Goal: Communication & Community: Participate in discussion

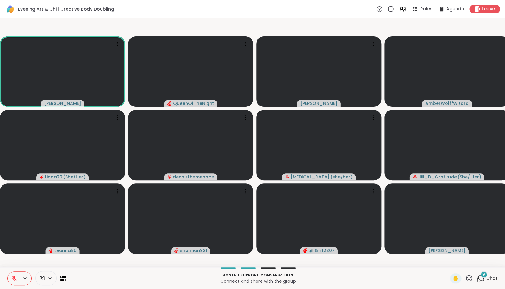
click at [483, 277] on span "9" at bounding box center [484, 273] width 3 height 5
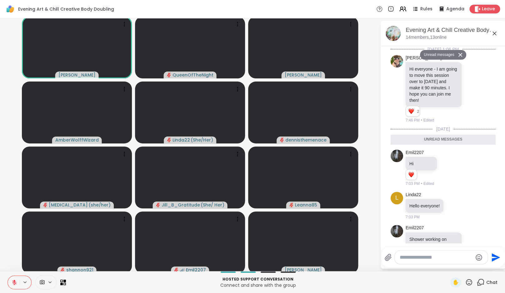
scroll to position [497, 0]
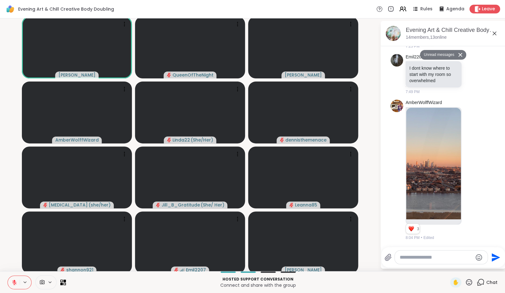
click at [445, 258] on textarea "Type your message" at bounding box center [436, 258] width 73 height 6
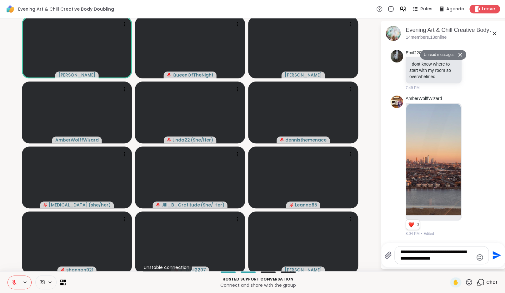
type textarea "**********"
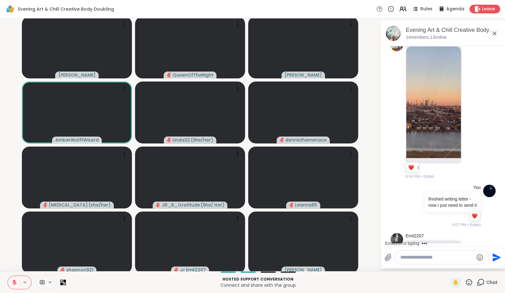
scroll to position [583, 0]
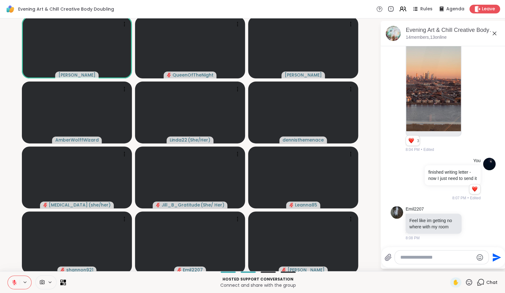
click at [422, 258] on textarea "Type your message" at bounding box center [437, 258] width 73 height 6
type textarea "**********"
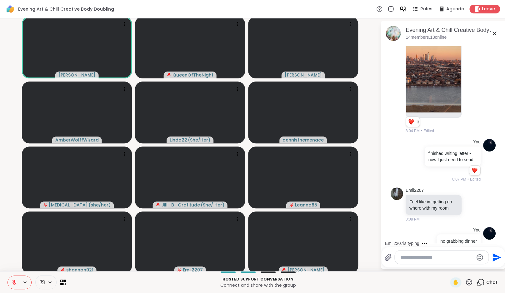
scroll to position [617, 0]
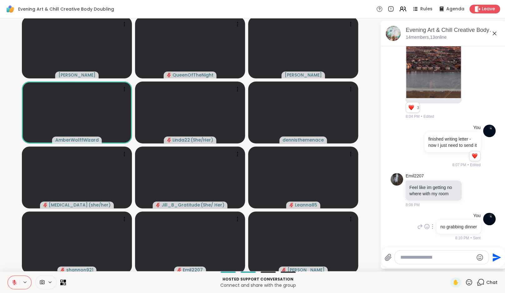
click at [432, 228] on icon at bounding box center [432, 226] width 1 height 5
click at [437, 235] on icon at bounding box center [440, 236] width 6 height 6
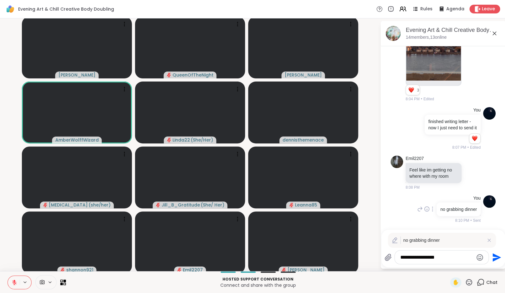
click at [406, 258] on textarea "**********" at bounding box center [437, 258] width 73 height 6
type textarea "**********"
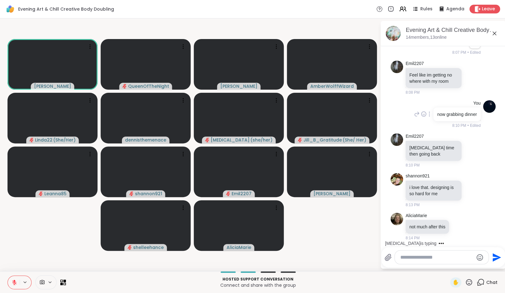
scroll to position [811, 0]
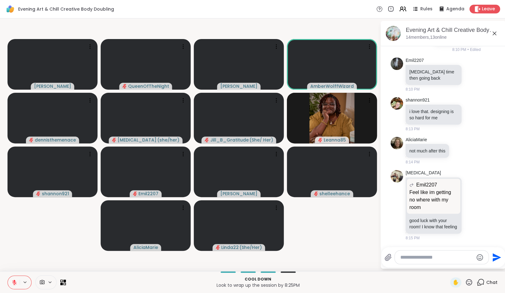
click at [18, 282] on button at bounding box center [14, 282] width 12 height 13
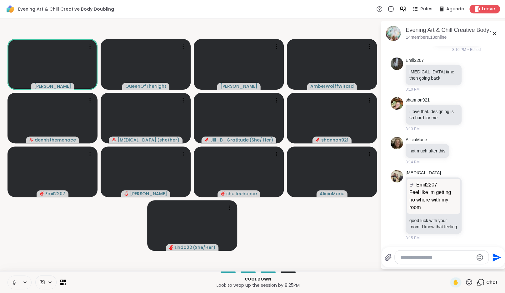
click at [13, 286] on button at bounding box center [14, 282] width 12 height 13
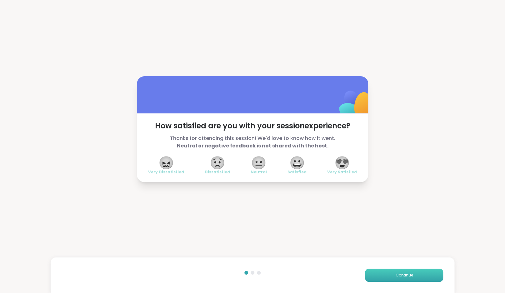
click at [419, 275] on button "Continue" at bounding box center [404, 275] width 78 height 13
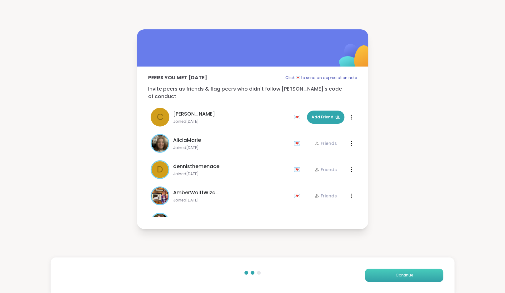
click at [419, 275] on button "Continue" at bounding box center [404, 275] width 78 height 13
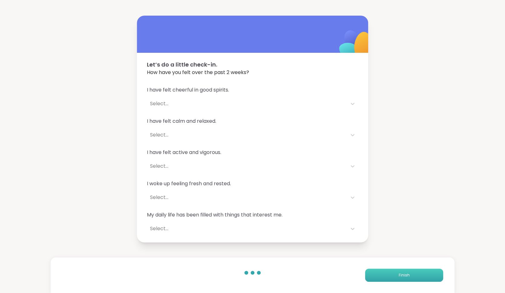
click at [419, 275] on button "Finish" at bounding box center [404, 275] width 78 height 13
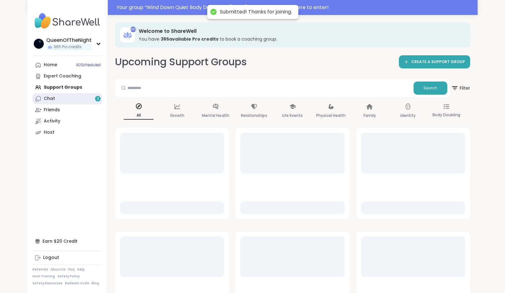
click at [65, 95] on link "Chat 3" at bounding box center [68, 98] width 70 height 11
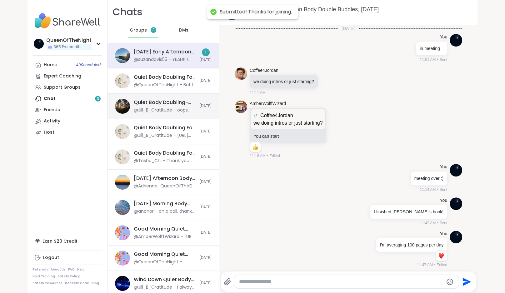
scroll to position [657, 0]
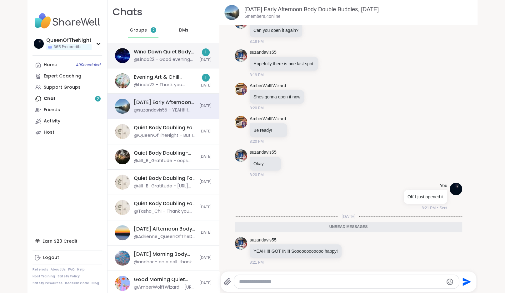
click at [158, 58] on div "@Linda22 - Good evening everyone! 😊" at bounding box center [165, 60] width 62 height 6
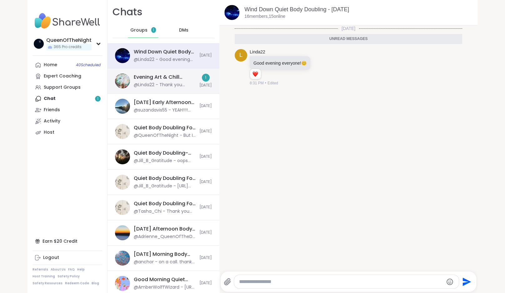
click at [159, 78] on div "Evening Art & Chill Creative Body Doubling , [DATE]" at bounding box center [165, 77] width 62 height 7
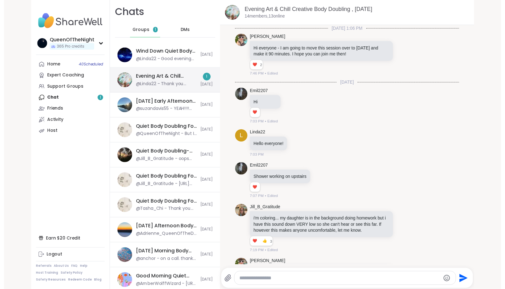
scroll to position [857, 0]
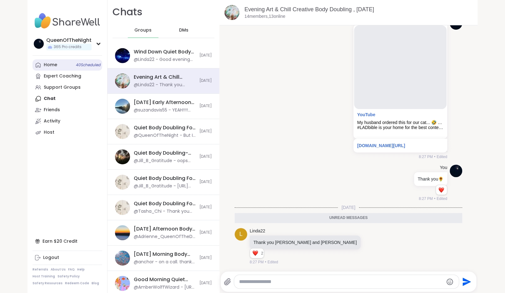
click at [68, 65] on link "Home 40 Scheduled" at bounding box center [68, 64] width 70 height 11
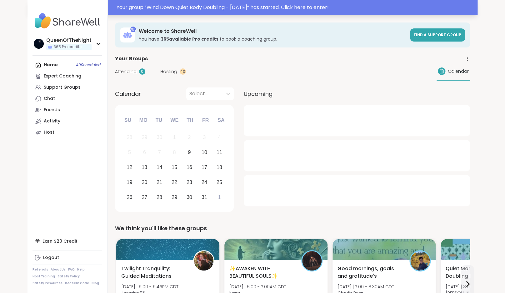
click at [239, 6] on div "Your group “ Wind Down Quiet Body Doubling - Thursday ” has started. Click here…" at bounding box center [295, 8] width 357 height 8
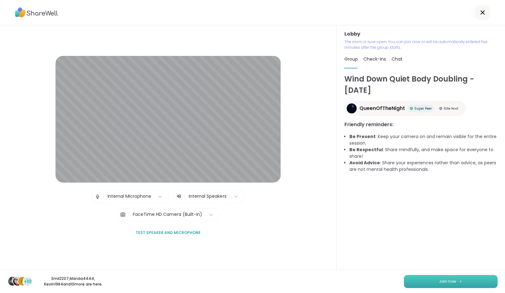
click at [471, 283] on button "Join now" at bounding box center [451, 281] width 94 height 13
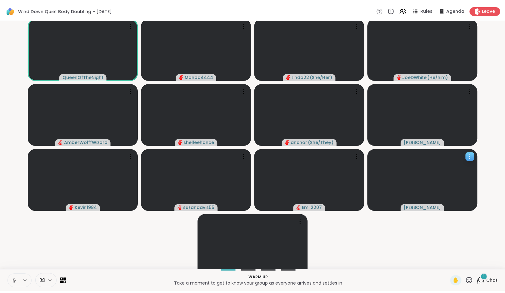
scroll to position [0, 5]
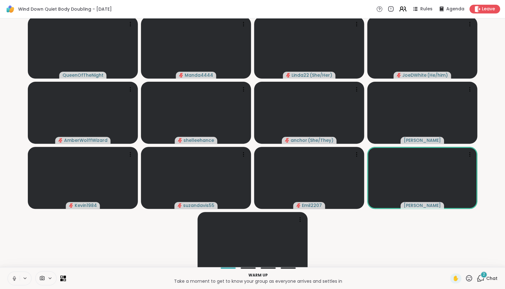
click at [401, 11] on icon at bounding box center [403, 9] width 8 height 8
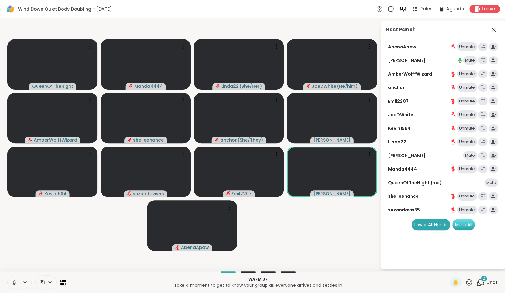
click at [465, 226] on div "Mute All" at bounding box center [464, 224] width 22 height 11
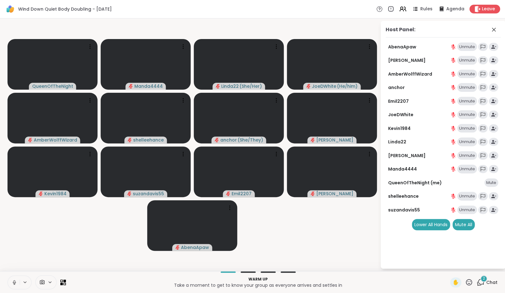
click at [481, 280] on div "2" at bounding box center [484, 278] width 7 height 7
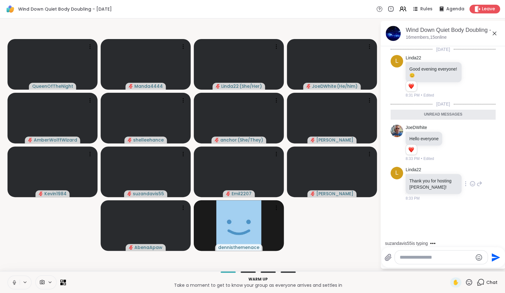
click at [471, 186] on icon at bounding box center [473, 184] width 5 height 5
click at [470, 179] on button "Select Reaction: Heart" at bounding box center [473, 174] width 13 height 13
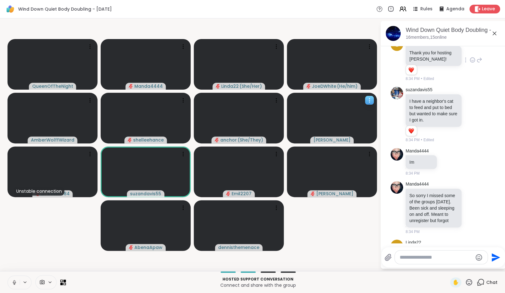
scroll to position [189, 0]
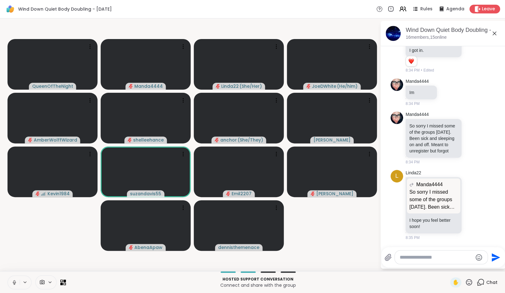
click at [32, 253] on video-player-container "QueenOfTheNight Manda4444 Linda22 ( She/Her ) JoeDWhite ( He/him ) AmberWolffWi…" at bounding box center [190, 145] width 373 height 248
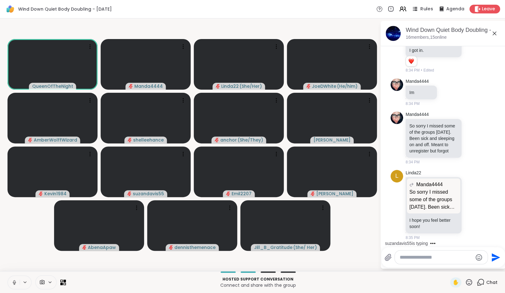
click at [421, 11] on span "Rules" at bounding box center [427, 9] width 13 height 7
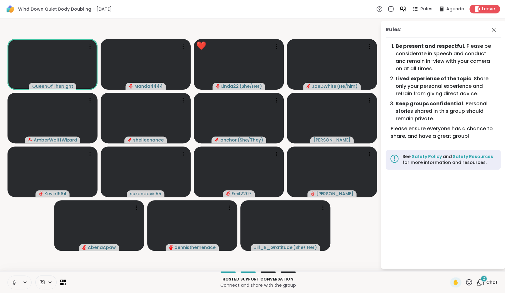
click at [403, 8] on div "Rules Agenda Leave" at bounding box center [438, 9] width 124 height 9
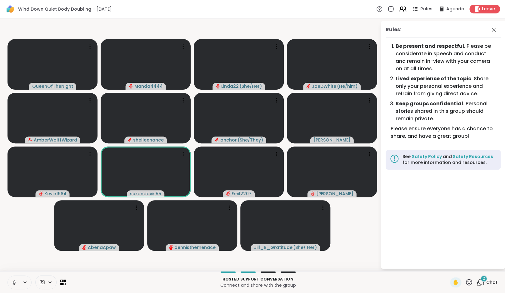
click at [400, 10] on icon at bounding box center [402, 10] width 4 height 2
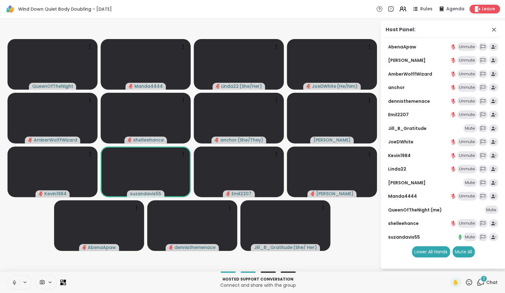
click at [475, 127] on div "Mute" at bounding box center [470, 128] width 14 height 9
click at [12, 284] on icon at bounding box center [15, 283] width 6 height 6
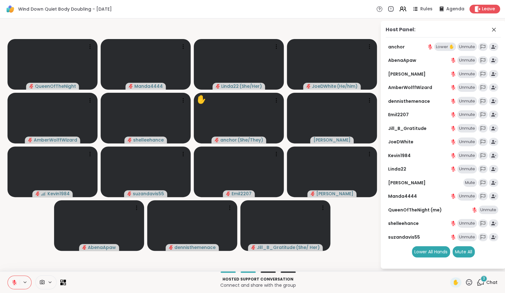
click at [12, 283] on icon at bounding box center [15, 283] width 6 height 6
click at [444, 46] on div "Lower ✋" at bounding box center [445, 47] width 22 height 9
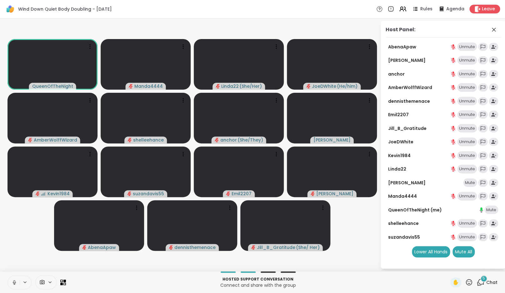
click at [13, 283] on icon at bounding box center [14, 283] width 3 height 2
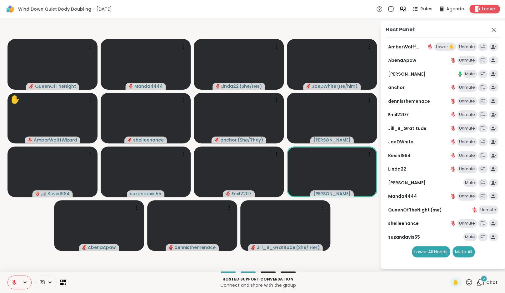
click at [12, 283] on icon at bounding box center [15, 283] width 6 height 6
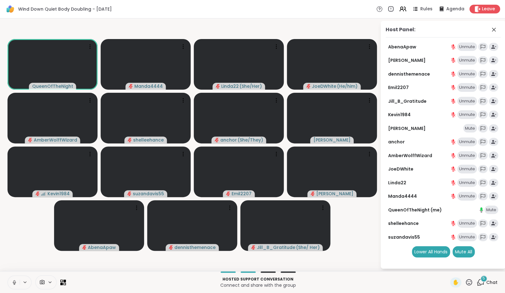
click at [472, 129] on div "Mute" at bounding box center [470, 128] width 14 height 9
click at [11, 279] on button at bounding box center [14, 282] width 12 height 13
click at [479, 285] on icon at bounding box center [481, 283] width 8 height 8
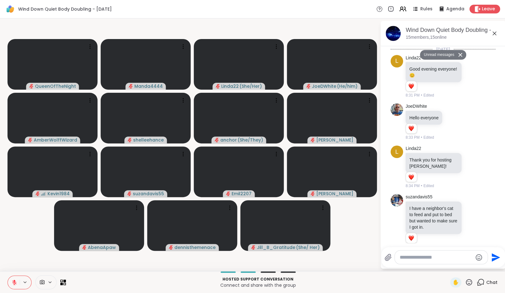
scroll to position [521, 0]
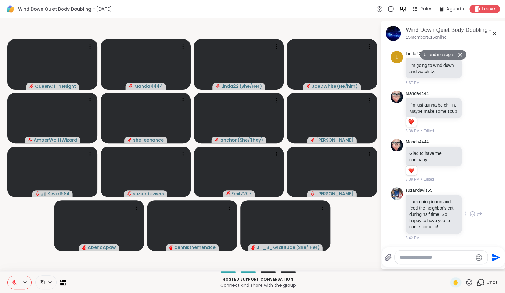
click at [470, 212] on icon at bounding box center [473, 214] width 6 height 6
click at [470, 201] on div "Select Reaction: Heart" at bounding box center [473, 204] width 6 height 6
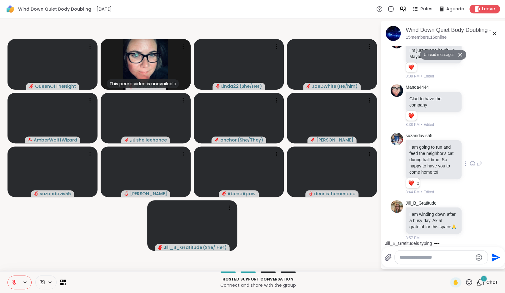
scroll to position [568, 0]
click at [470, 220] on icon at bounding box center [473, 220] width 6 height 6
click at [471, 208] on button "Select Reaction: Heart" at bounding box center [473, 210] width 13 height 13
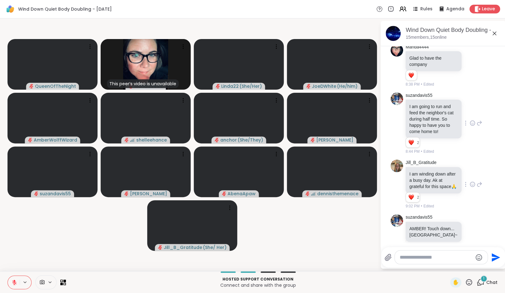
scroll to position [616, 0]
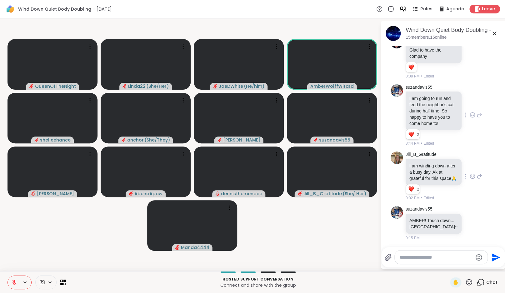
click at [12, 285] on icon at bounding box center [15, 283] width 6 height 6
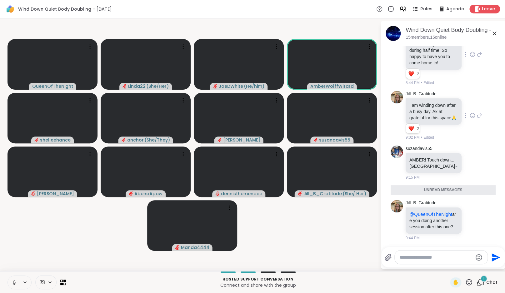
scroll to position [668, 0]
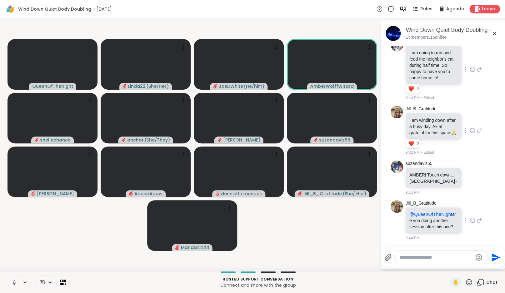
click at [476, 218] on div "Jill_B_Gratitude @QueenOfTheNight are you doing another session after this one?…" at bounding box center [443, 221] width 105 height 46
click at [477, 218] on icon at bounding box center [480, 221] width 6 height 8
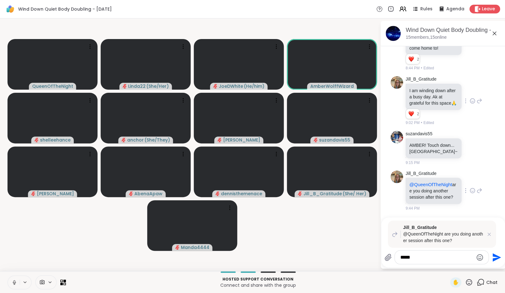
type textarea "******"
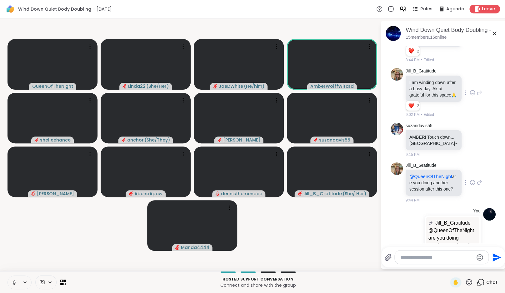
scroll to position [738, 0]
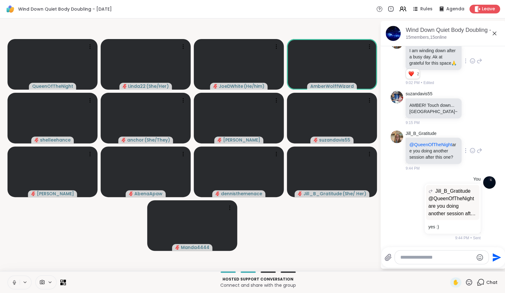
type textarea "*"
paste textarea "**********"
type textarea "**********"
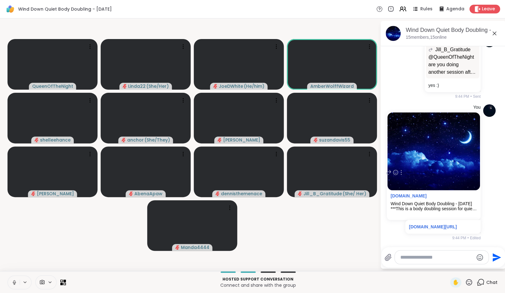
scroll to position [892, 0]
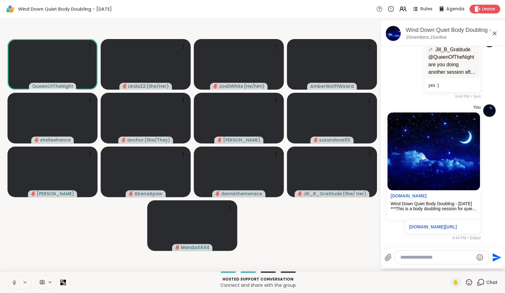
click at [12, 280] on icon at bounding box center [15, 283] width 6 height 6
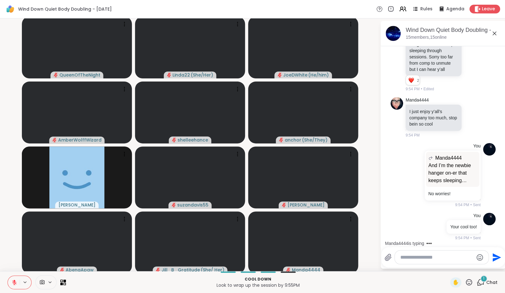
scroll to position [1172, 0]
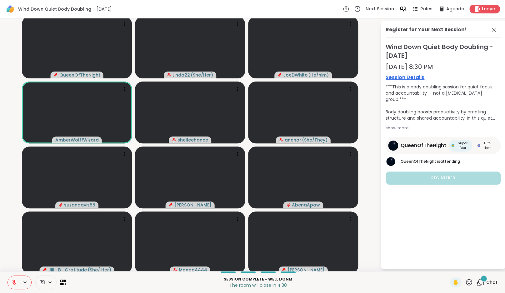
click at [13, 280] on icon at bounding box center [14, 281] width 2 height 3
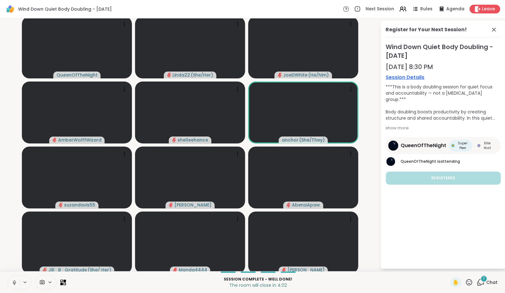
click at [475, 275] on div "Session Complete - well done! The room will close in 4:02 ✋ 1 Chat" at bounding box center [252, 282] width 505 height 22
click at [477, 284] on icon at bounding box center [481, 283] width 8 height 8
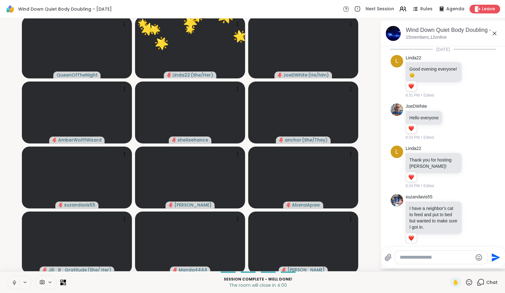
scroll to position [1187, 0]
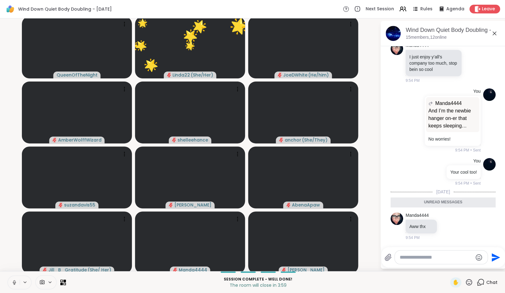
click at [477, 284] on icon at bounding box center [481, 283] width 8 height 8
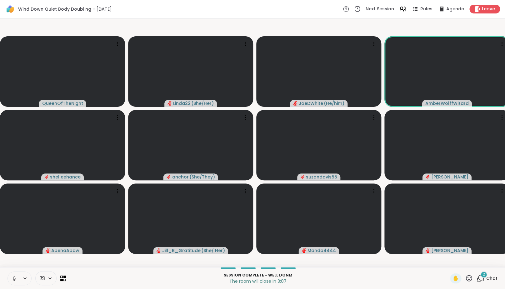
click at [477, 282] on icon at bounding box center [481, 278] width 8 height 8
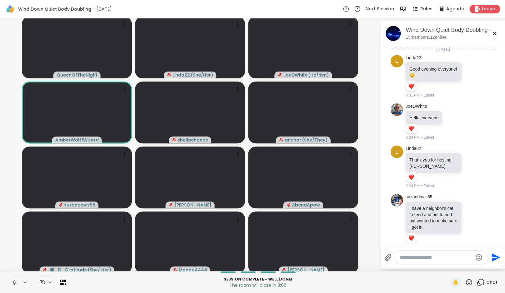
scroll to position [1278, 0]
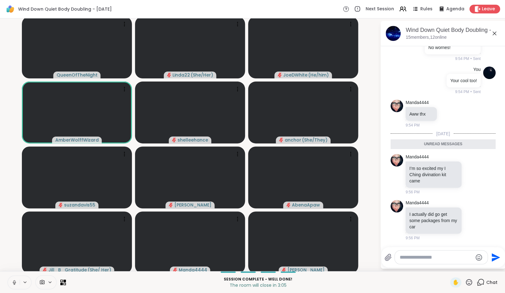
click at [13, 282] on icon at bounding box center [14, 281] width 2 height 3
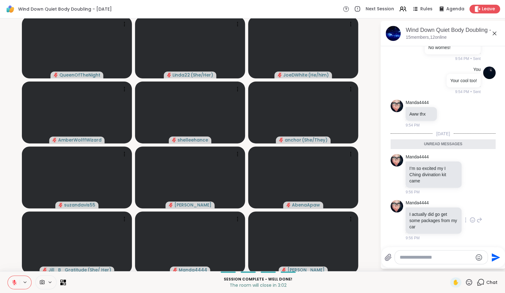
click at [470, 220] on icon at bounding box center [473, 220] width 6 height 6
click at [470, 210] on div "Select Reaction: Heart" at bounding box center [473, 210] width 6 height 6
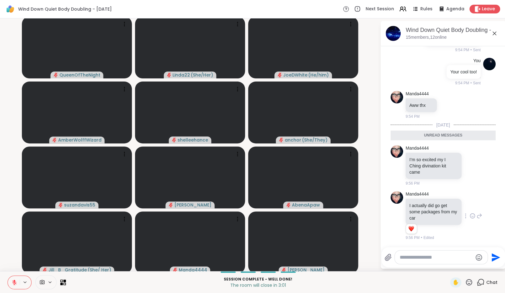
scroll to position [1287, 0]
click at [470, 165] on icon at bounding box center [473, 166] width 6 height 6
click at [467, 153] on button "Select Reaction: Heart" at bounding box center [473, 155] width 13 height 13
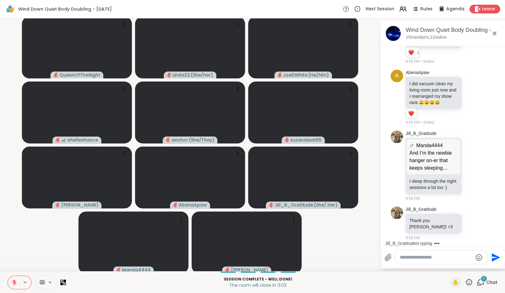
scroll to position [1479, 0]
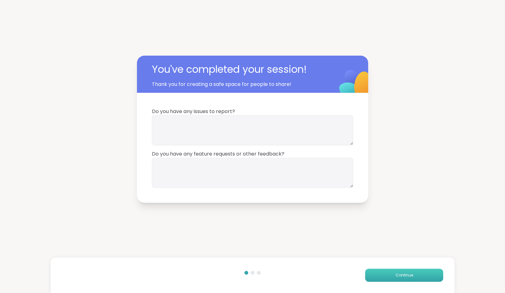
click at [404, 274] on span "Continue" at bounding box center [405, 276] width 18 height 6
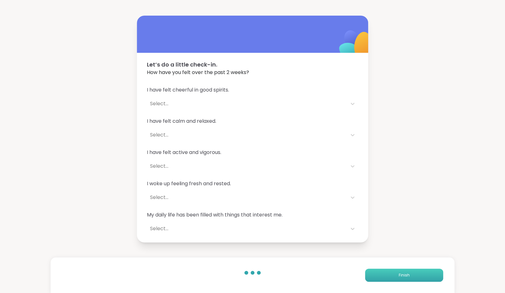
click at [404, 274] on span "Finish" at bounding box center [404, 276] width 11 height 6
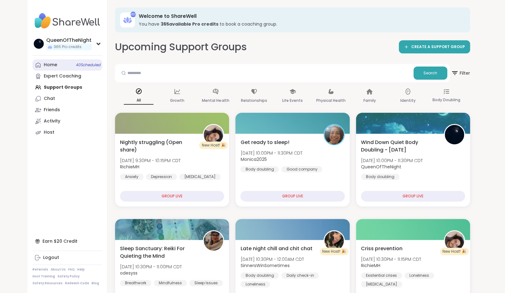
click at [65, 68] on link "Home 40 Scheduled" at bounding box center [68, 64] width 70 height 11
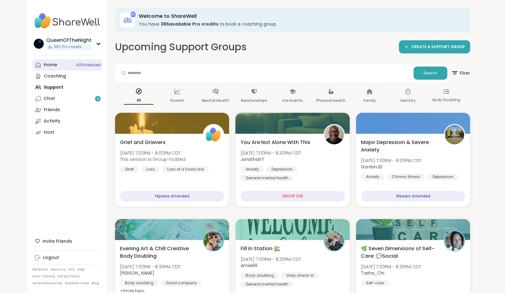
click at [76, 66] on span "40 Scheduled" at bounding box center [88, 65] width 25 height 5
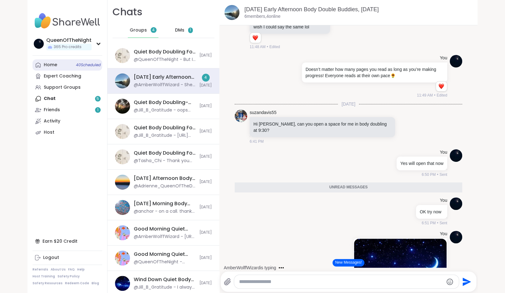
click at [87, 66] on span "40 Scheduled" at bounding box center [88, 65] width 25 height 5
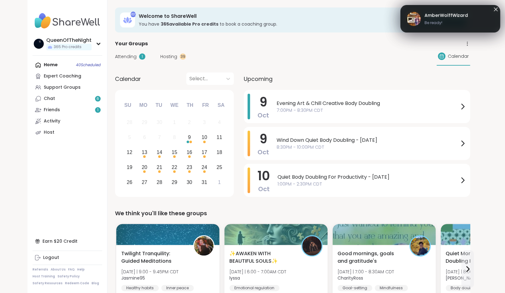
click at [169, 56] on span "Hosting" at bounding box center [168, 56] width 17 height 7
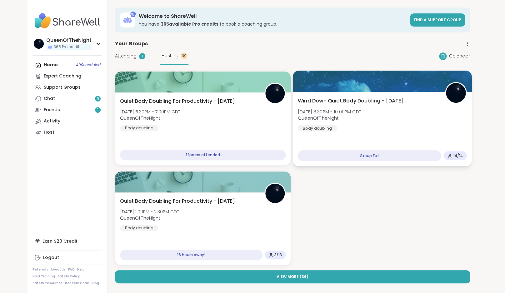
click at [384, 123] on div "Wind Down Quiet Body Doubling - Thursday Thu, Oct 09 | 8:30PM - 10:00PM CDT Que…" at bounding box center [382, 114] width 169 height 34
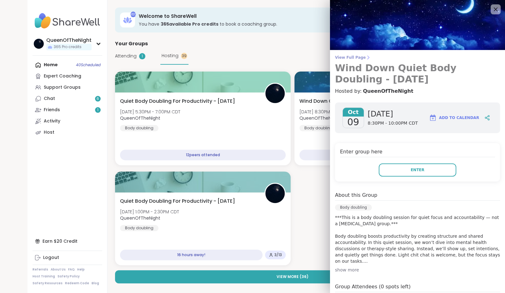
click at [355, 57] on span "View Full Page" at bounding box center [417, 57] width 165 height 5
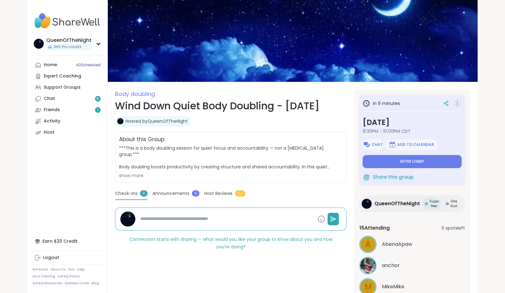
click at [458, 104] on icon at bounding box center [457, 103] width 6 height 9
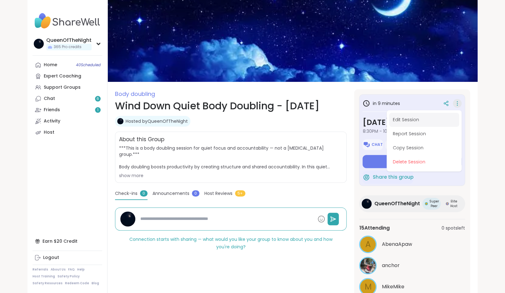
click at [427, 117] on button "Edit Session" at bounding box center [424, 120] width 70 height 14
type textarea "*"
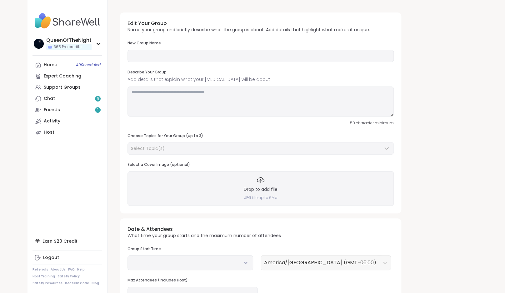
type input "**********"
type textarea "**********"
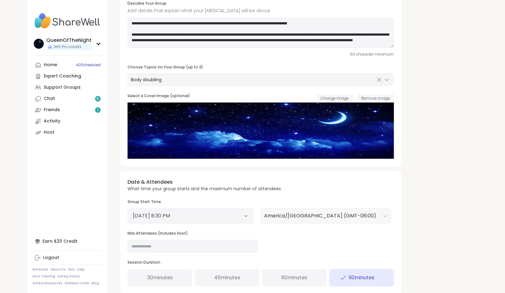
scroll to position [103, 0]
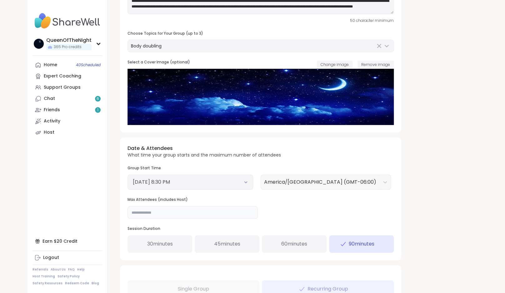
click at [166, 212] on input "**" at bounding box center [193, 212] width 130 height 13
type input "**"
click at [429, 186] on div "**********" at bounding box center [292, 158] width 355 height 507
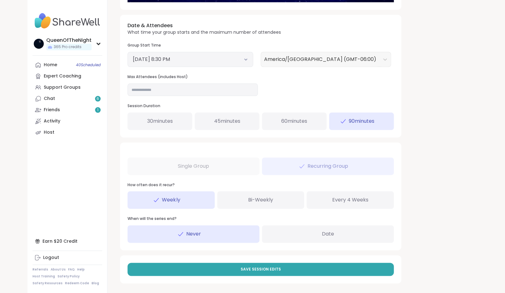
scroll to position [227, 0]
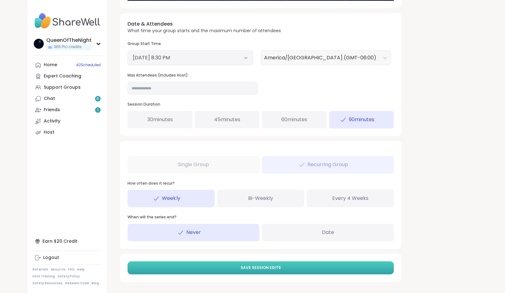
click at [224, 270] on button "Save Session Edits" at bounding box center [261, 267] width 266 height 13
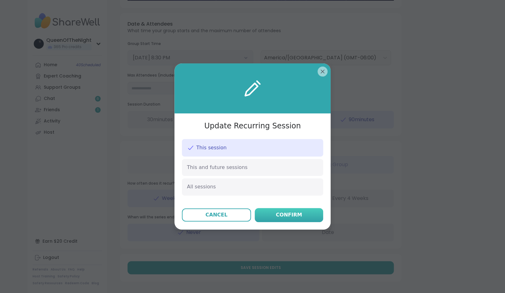
click at [301, 214] on button "Confirm" at bounding box center [289, 215] width 68 height 14
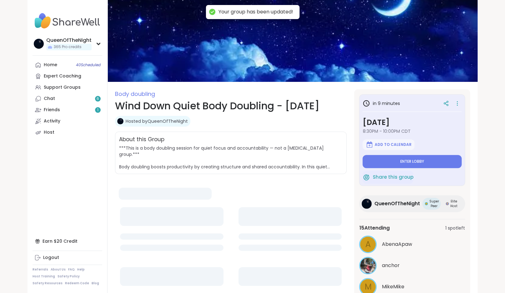
click at [82, 98] on link "Chat 6" at bounding box center [68, 98] width 70 height 11
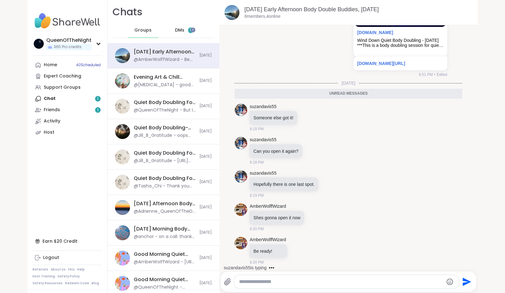
click at [184, 31] on div "DMs 1" at bounding box center [184, 30] width 31 height 15
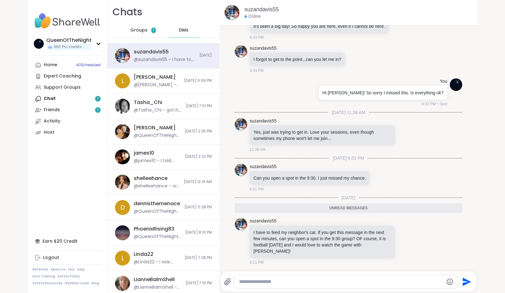
click at [141, 33] on span "Groups" at bounding box center [138, 30] width 17 height 6
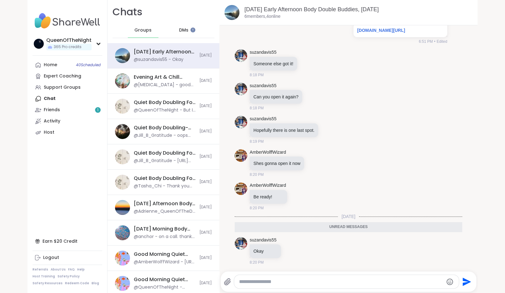
click at [296, 280] on textarea "Type your message" at bounding box center [341, 282] width 204 height 6
type textarea "**********"
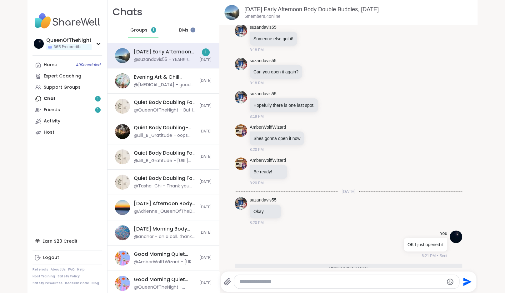
scroll to position [657, 0]
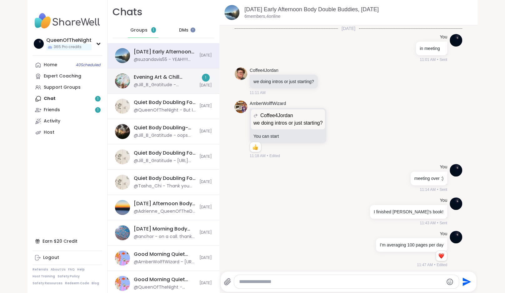
scroll to position [657, 0]
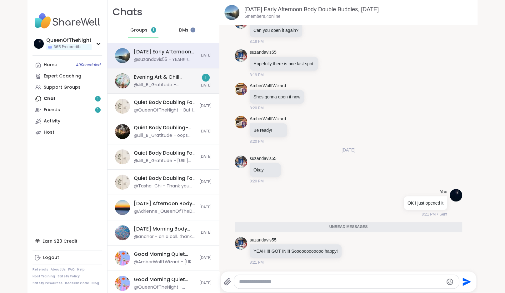
click at [170, 76] on div "Evening Art & Chill Creative Body Doubling , [DATE]" at bounding box center [165, 77] width 62 height 7
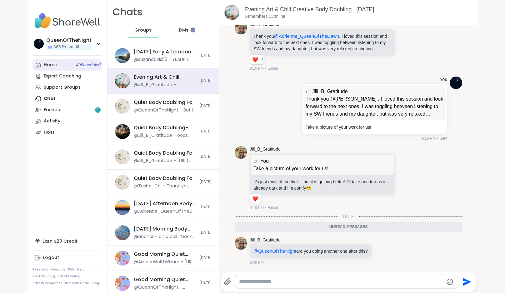
scroll to position [0, 0]
click at [67, 65] on link "Home 40 Scheduled" at bounding box center [68, 64] width 70 height 11
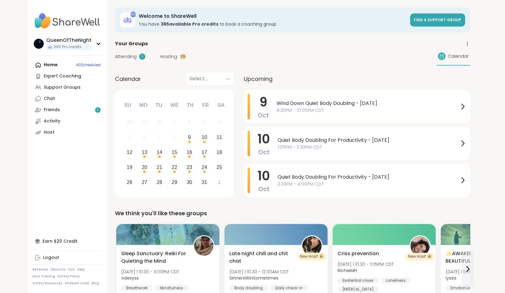
click at [123, 59] on span "Attending" at bounding box center [126, 56] width 22 height 7
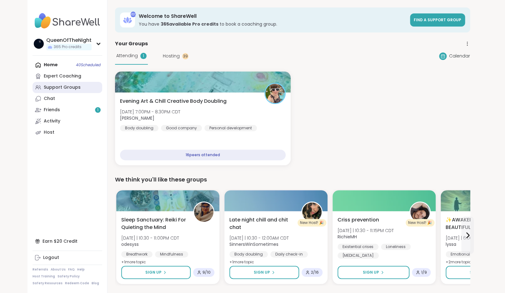
click at [68, 85] on div "Support Groups" at bounding box center [62, 87] width 37 height 6
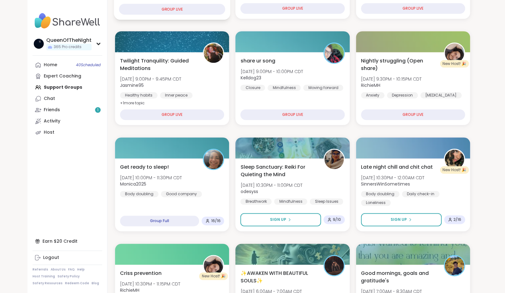
scroll to position [205, 0]
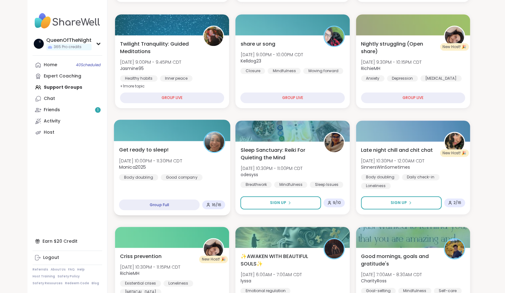
click at [182, 158] on span "Thu, Oct 09 | 10:00PM - 11:30PM CDT" at bounding box center [150, 161] width 63 height 6
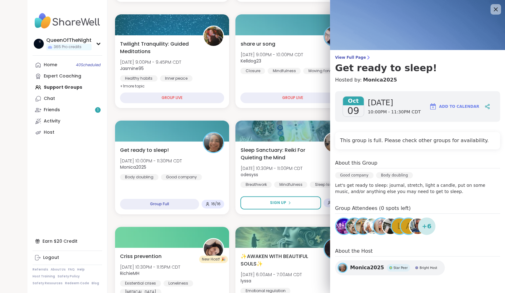
click at [496, 11] on icon at bounding box center [496, 9] width 8 height 8
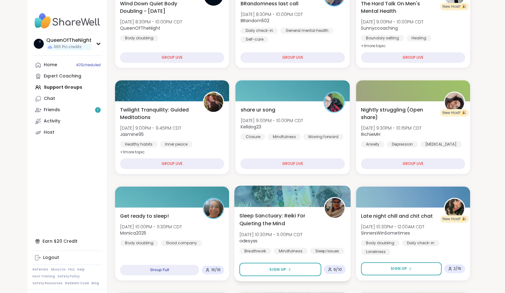
scroll to position [84, 0]
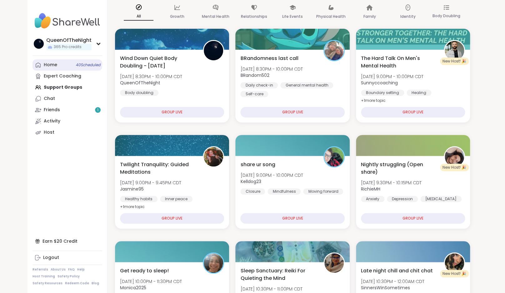
click at [72, 65] on link "Home 40 Scheduled" at bounding box center [68, 64] width 70 height 11
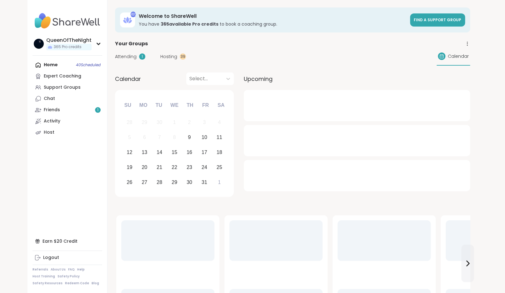
click at [170, 59] on span "Hosting" at bounding box center [168, 56] width 17 height 7
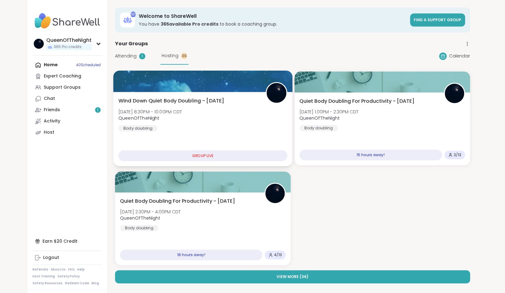
click at [232, 91] on div at bounding box center [202, 81] width 179 height 21
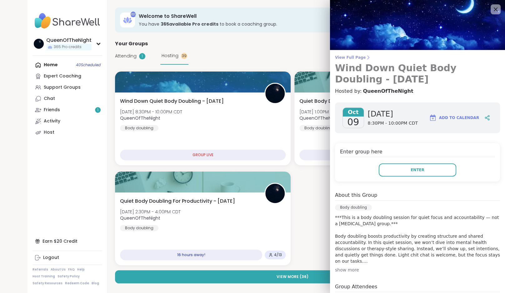
click at [366, 55] on icon at bounding box center [368, 57] width 5 height 5
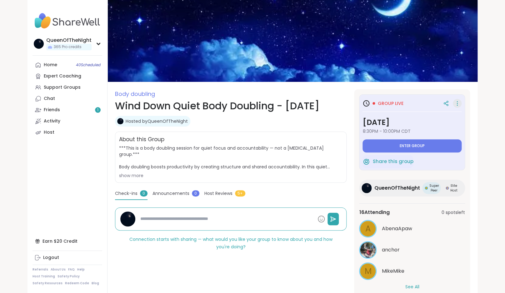
click at [459, 107] on icon at bounding box center [457, 103] width 6 height 9
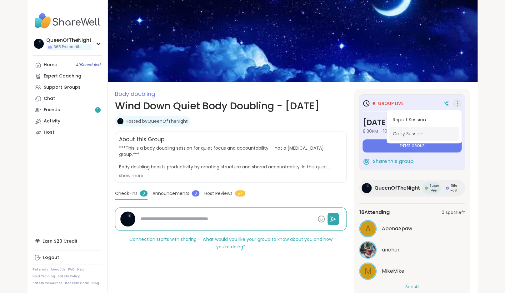
click at [419, 135] on button "Copy Session" at bounding box center [424, 134] width 70 height 14
type textarea "*"
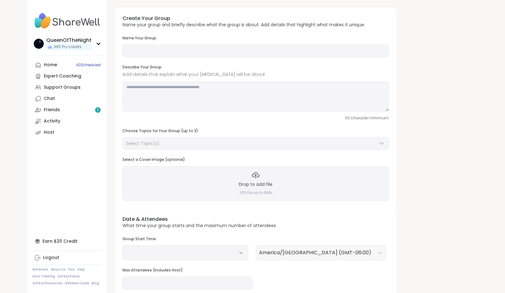
type input "**********"
type textarea "**********"
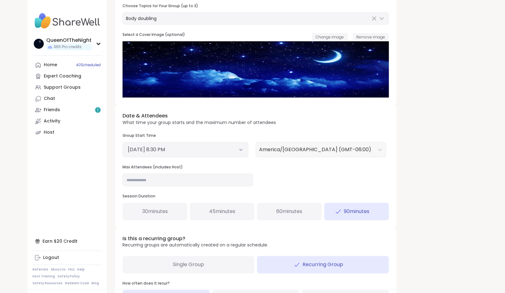
scroll to position [129, 0]
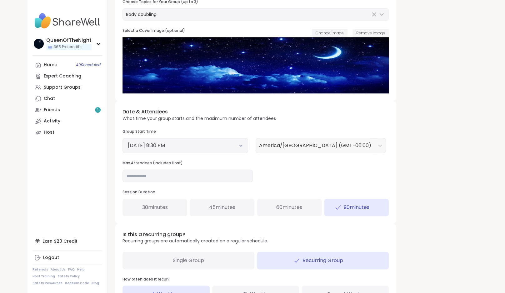
click at [236, 147] on button "[DATE] 8:30 PM" at bounding box center [185, 146] width 115 height 8
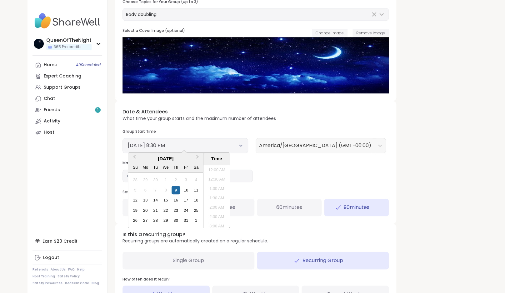
scroll to position [358, 0]
click at [214, 223] on li "10:00 PM" at bounding box center [217, 224] width 27 height 9
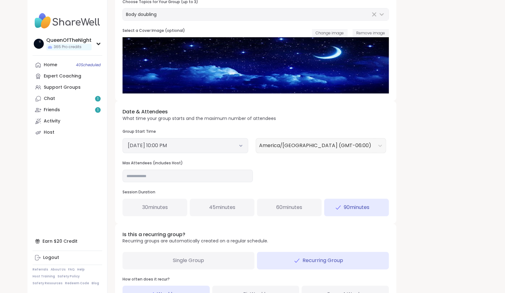
click at [287, 176] on div "Date & Attendees What time your group starts and the maximum number of attendee…" at bounding box center [255, 162] width 281 height 123
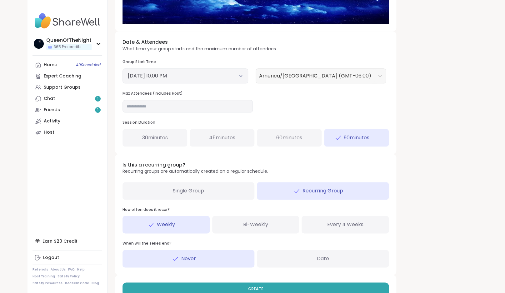
scroll to position [215, 0]
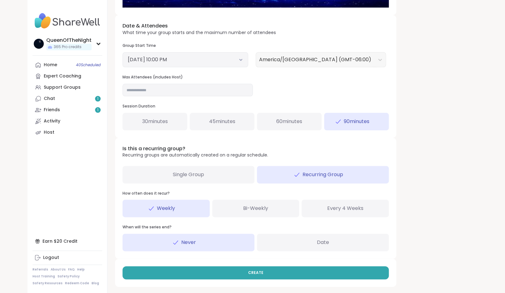
click at [212, 171] on div "Single Group" at bounding box center [189, 175] width 132 height 18
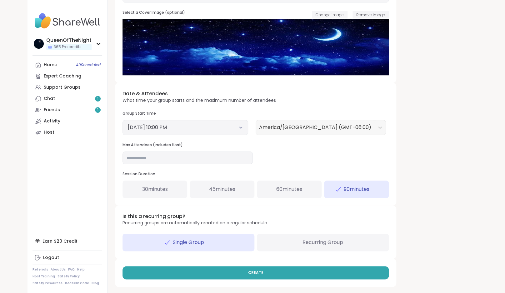
scroll to position [147, 0]
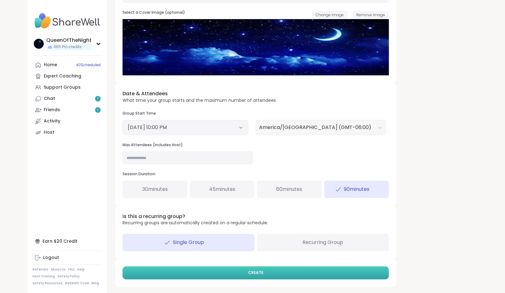
click at [255, 268] on button "CREATE" at bounding box center [256, 272] width 266 height 13
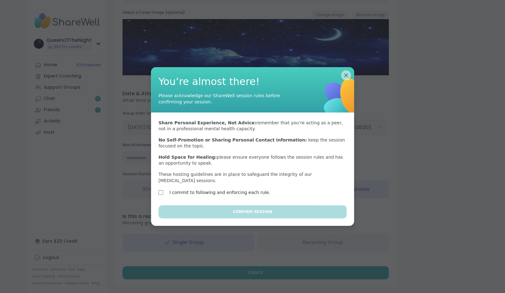
click at [235, 193] on label "I commit to following and enforcing each rule." at bounding box center [219, 193] width 101 height 8
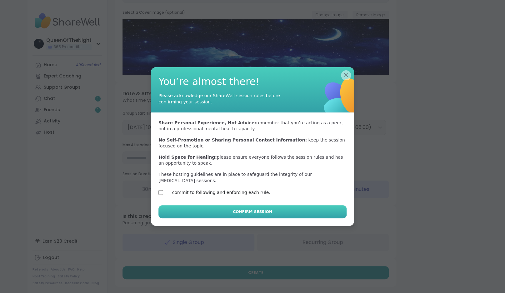
click at [246, 211] on span "Confirm Session" at bounding box center [252, 212] width 39 height 6
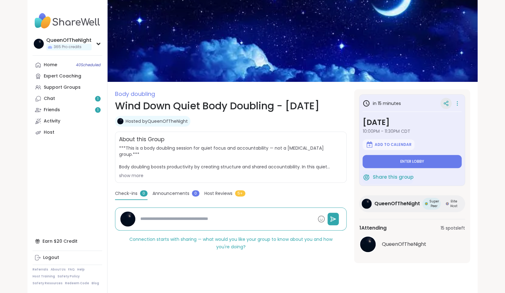
click at [447, 103] on icon at bounding box center [446, 102] width 2 height 1
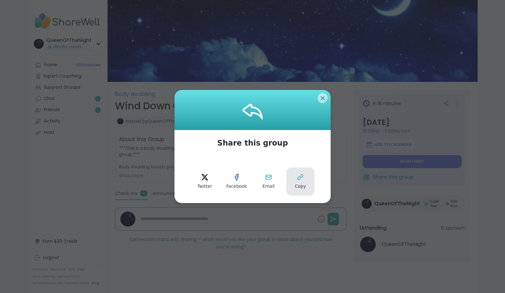
click at [301, 181] on icon at bounding box center [301, 178] width 8 height 8
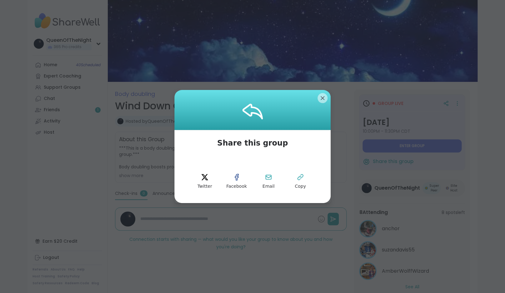
type textarea "*"
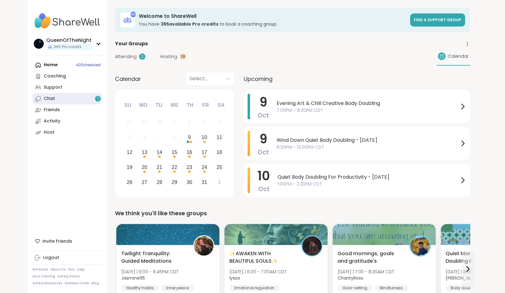
click at [77, 98] on link "Chat 1" at bounding box center [68, 98] width 70 height 11
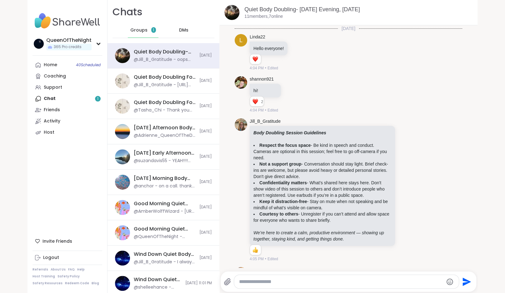
scroll to position [1121, 0]
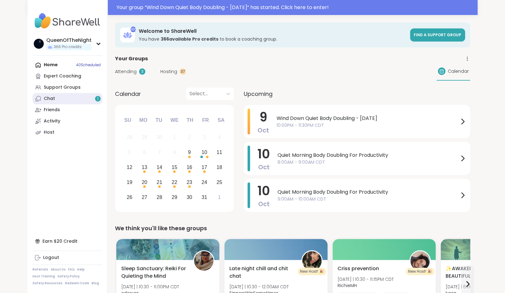
click at [71, 99] on link "Chat 1" at bounding box center [68, 98] width 70 height 11
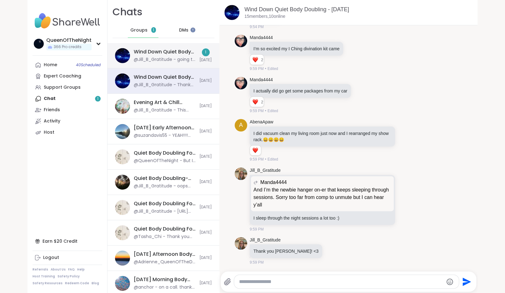
click at [164, 62] on div "@Jill_B_Gratitude - going to take a shower, skipping checkin- you know I'm just…" at bounding box center [165, 60] width 62 height 6
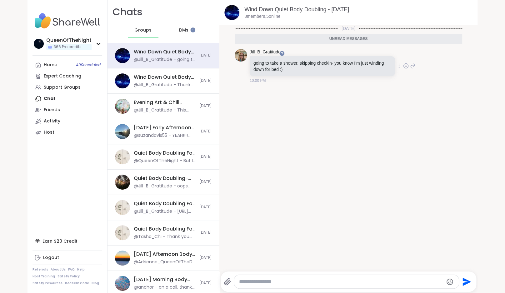
click at [405, 64] on icon at bounding box center [406, 66] width 6 height 6
click at [354, 59] on div "Select Reaction: Heart" at bounding box center [357, 56] width 6 height 6
click at [63, 71] on link "Home 40 Scheduled" at bounding box center [68, 64] width 70 height 11
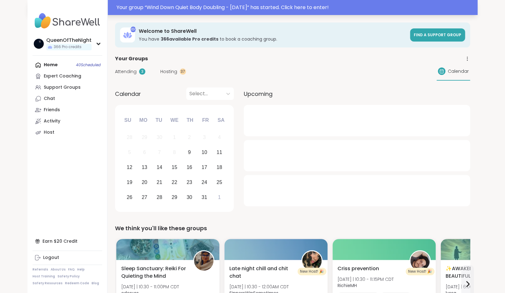
click at [238, 9] on div "Your group “ Wind Down Quiet Body Doubling - Thursday ” has started. Click here…" at bounding box center [295, 8] width 357 height 8
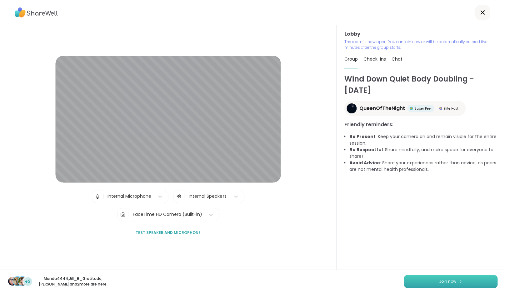
click at [449, 280] on span "Join now" at bounding box center [447, 282] width 17 height 6
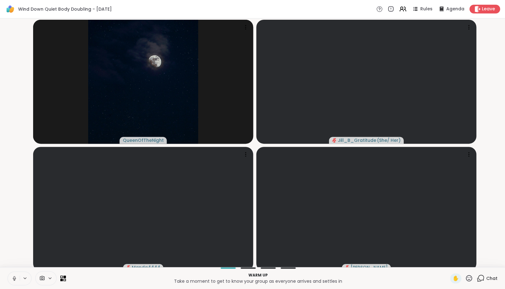
click at [7, 259] on video-player-container "QueenOfTheNight Jill_B_Gratitude ( She/ Her ) Manda4444 Adrienne_QueenOfTheDawn" at bounding box center [253, 142] width 498 height 243
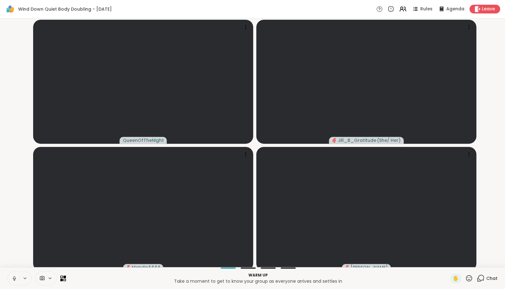
click at [1, 261] on div "QueenOfTheNight Jill_B_Gratitude ( She/ Her ) Manda4444 Adrienne_QueenOfTheDawn" at bounding box center [252, 142] width 505 height 248
click at [12, 281] on icon at bounding box center [15, 278] width 6 height 6
click at [14, 258] on video-player-container "QueenOfTheNight Jill_B_Gratitude ( She/ Her ) Manda4444 Adrienne_QueenOfTheDawn" at bounding box center [253, 142] width 498 height 243
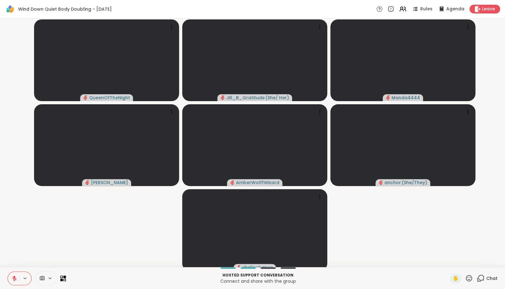
click at [483, 282] on icon at bounding box center [481, 278] width 8 height 8
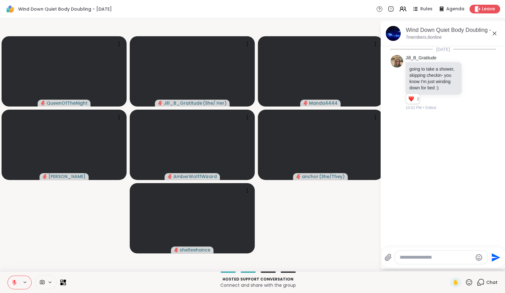
click at [443, 258] on textarea "Type your message" at bounding box center [436, 258] width 73 height 6
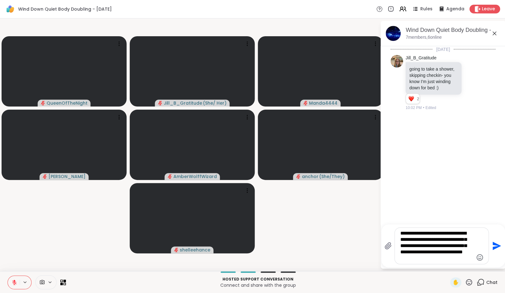
type textarea "**********"
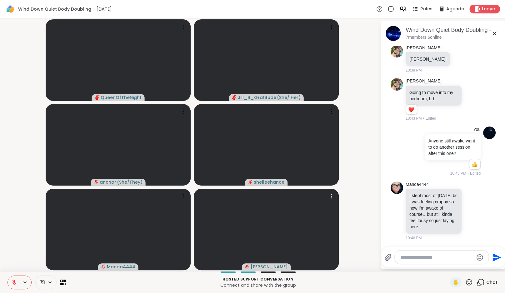
scroll to position [315, 0]
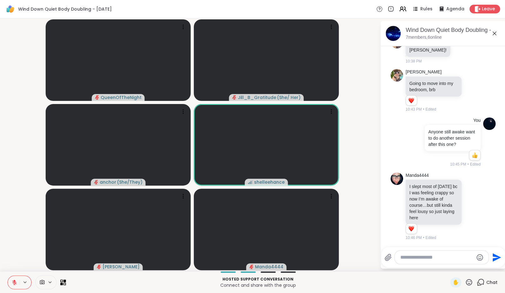
click at [16, 283] on icon at bounding box center [14, 282] width 4 height 4
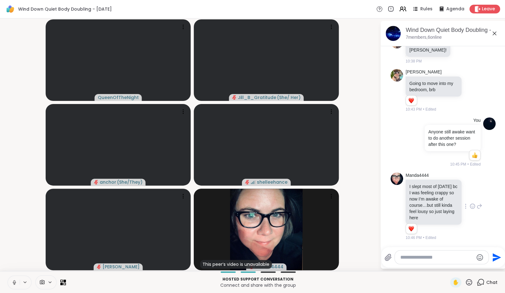
click at [433, 243] on div "Today Jill_B_Gratitude going to take a shower, skipping checkin- you know I'm j…" at bounding box center [443, 144] width 125 height 197
click at [433, 258] on textarea "Type your message" at bounding box center [437, 258] width 73 height 6
paste textarea "**********"
type textarea "**********"
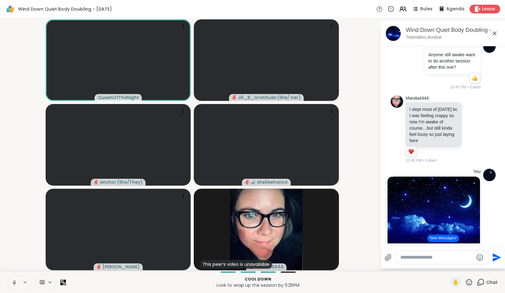
click at [11, 284] on button at bounding box center [14, 282] width 12 height 13
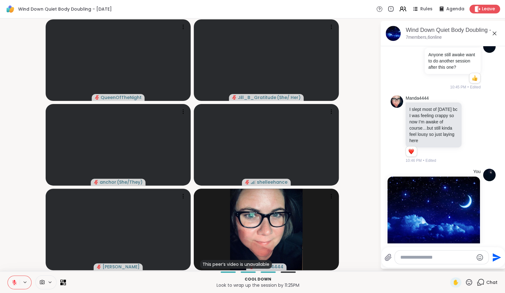
scroll to position [610, 0]
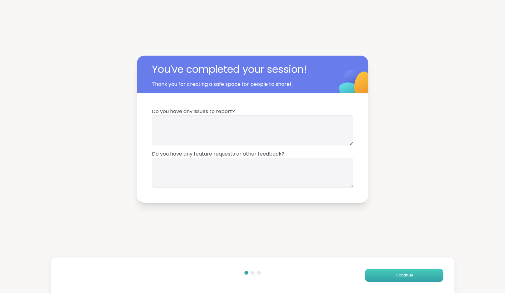
click at [418, 275] on button "Continue" at bounding box center [404, 275] width 78 height 13
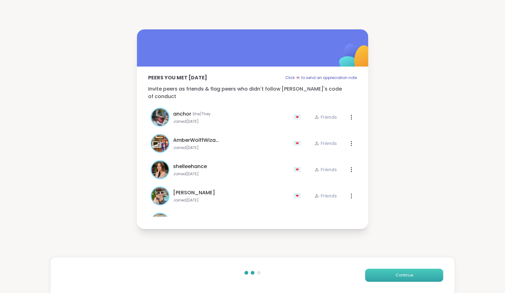
click at [418, 275] on button "Continue" at bounding box center [404, 275] width 78 height 13
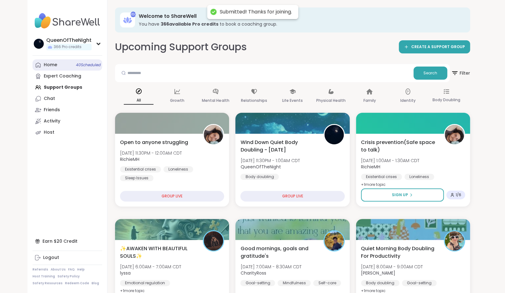
click at [56, 64] on div "Home 40 Scheduled" at bounding box center [50, 65] width 13 height 6
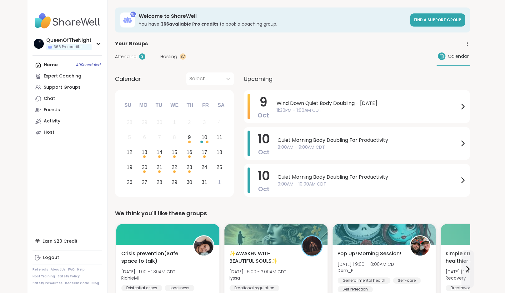
click at [168, 57] on span "Hosting" at bounding box center [168, 56] width 17 height 7
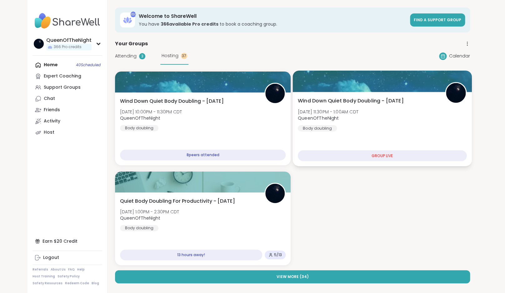
click at [383, 132] on div "Wind Down Quiet Body Doubling - Thursday Thu, Oct 09 | 11:30PM - 1:00AM CDT Que…" at bounding box center [382, 129] width 179 height 74
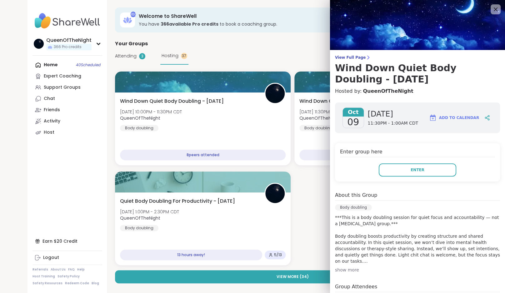
click at [361, 54] on div "View Full Page Wind Down Quiet Body Doubling - Thursday Hosted by: QueenOfTheNi…" at bounding box center [417, 185] width 175 height 371
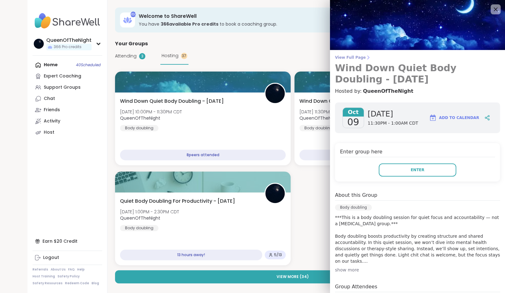
click at [361, 58] on span "View Full Page" at bounding box center [417, 57] width 165 height 5
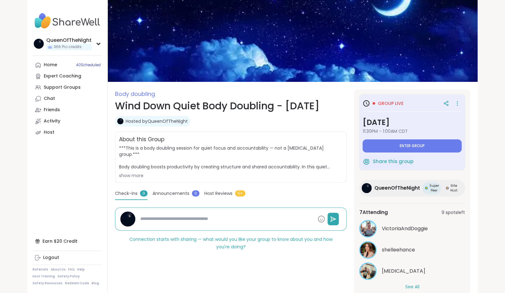
scroll to position [25, 0]
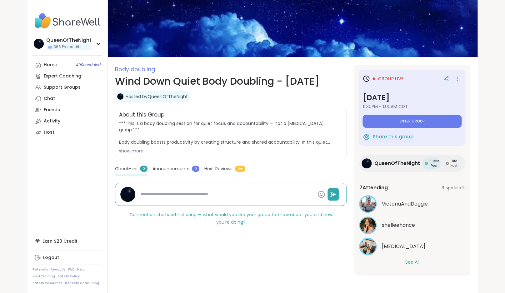
click at [415, 260] on button "See All" at bounding box center [412, 262] width 14 height 7
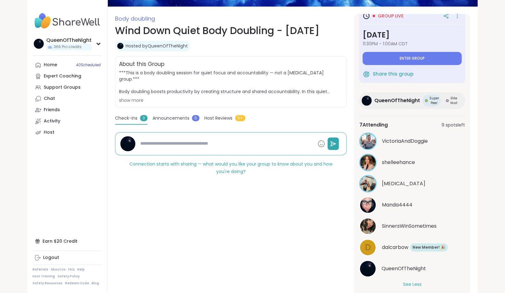
scroll to position [98, 0]
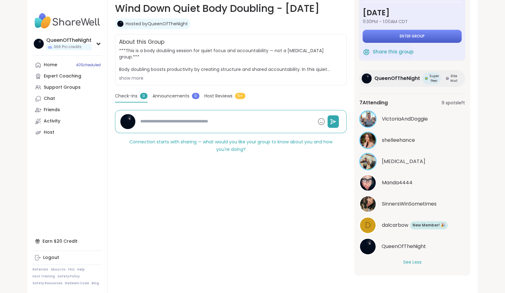
click at [410, 36] on span "Enter group" at bounding box center [412, 36] width 25 height 5
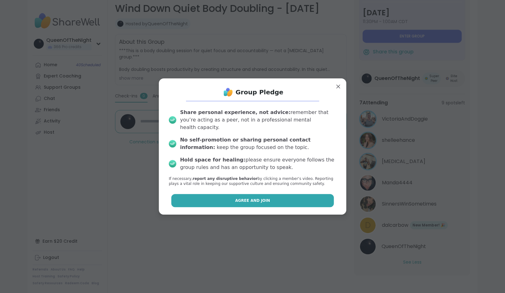
click at [219, 194] on button "Agree and Join" at bounding box center [252, 200] width 163 height 13
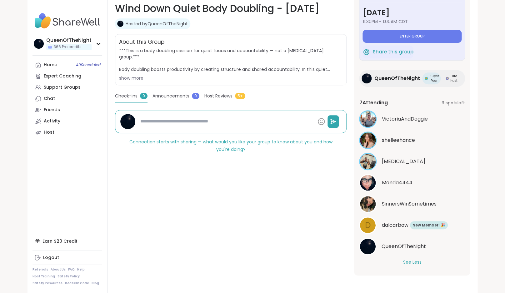
type textarea "*"
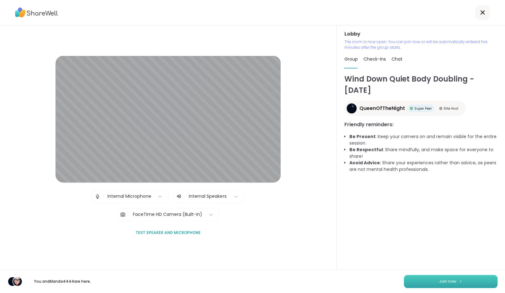
click at [478, 281] on button "Join now" at bounding box center [451, 281] width 94 height 13
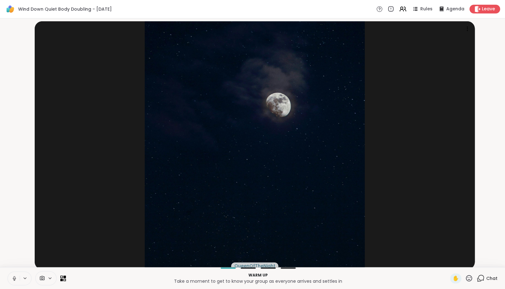
click at [15, 281] on icon at bounding box center [15, 278] width 6 height 6
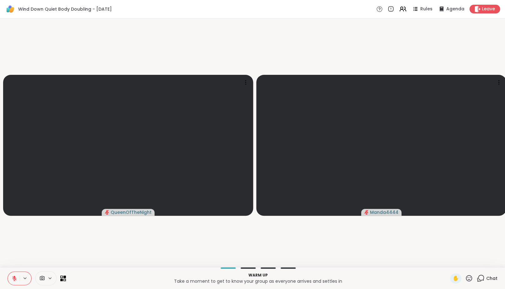
click at [15, 278] on icon at bounding box center [14, 276] width 2 height 3
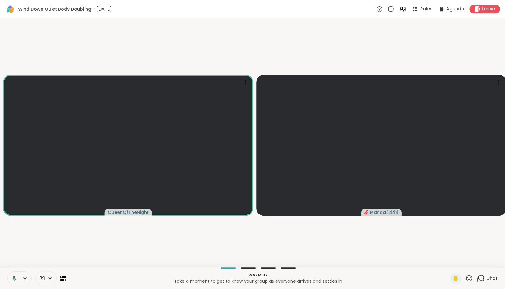
click at [16, 283] on button at bounding box center [13, 277] width 13 height 13
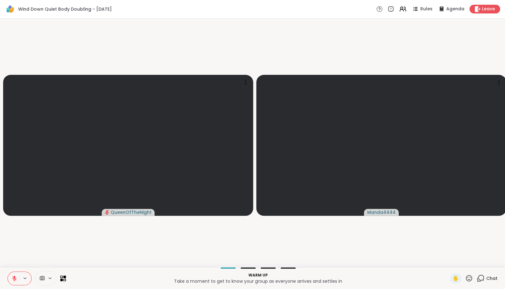
click at [479, 280] on icon at bounding box center [481, 278] width 6 height 6
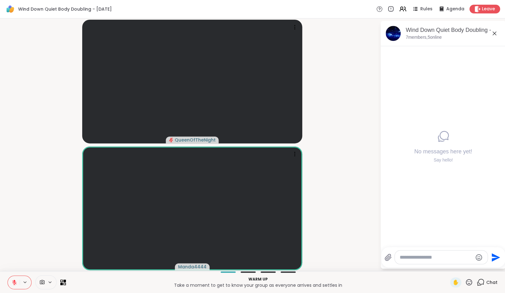
click at [444, 257] on textarea "Type your message" at bounding box center [436, 258] width 73 height 6
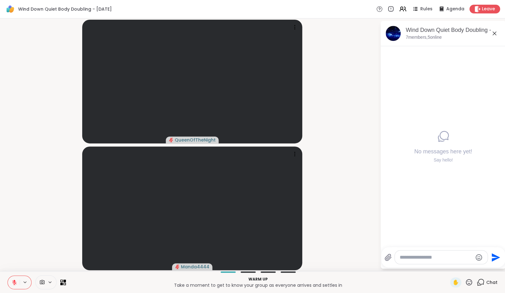
paste textarea "**********"
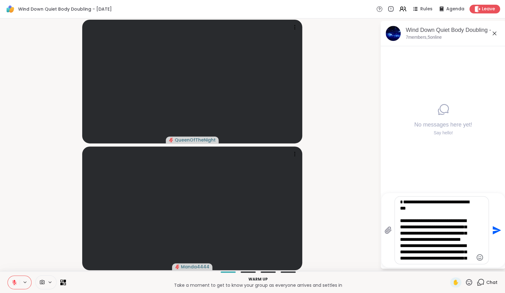
click at [406, 228] on textarea "**********" at bounding box center [437, 230] width 73 height 63
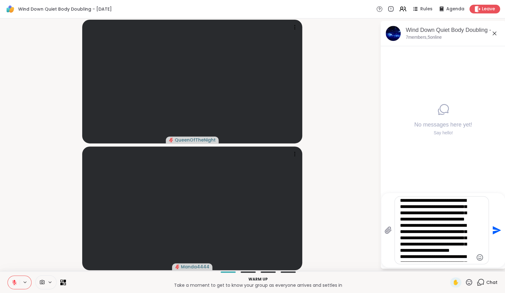
scroll to position [21, 0]
click at [406, 237] on textarea "**********" at bounding box center [437, 230] width 73 height 63
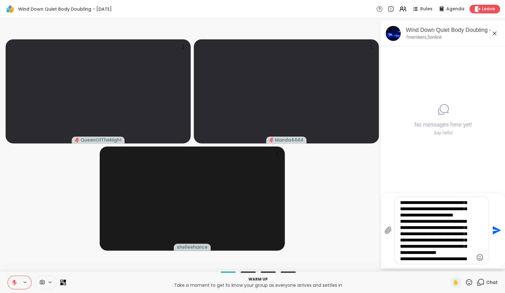
scroll to position [59, 0]
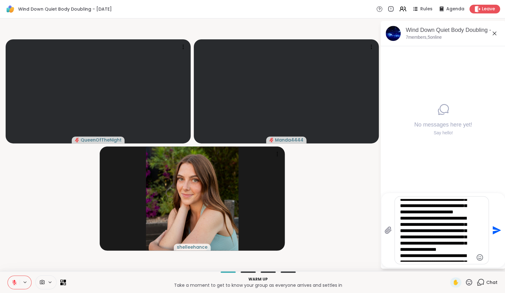
click at [406, 239] on textarea "**********" at bounding box center [437, 230] width 73 height 63
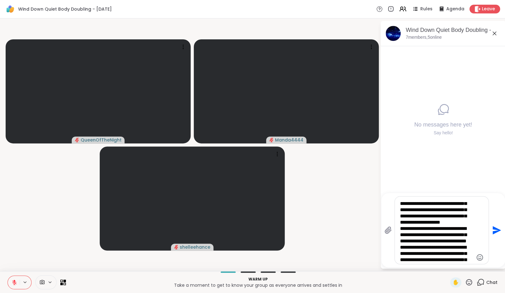
scroll to position [84, 0]
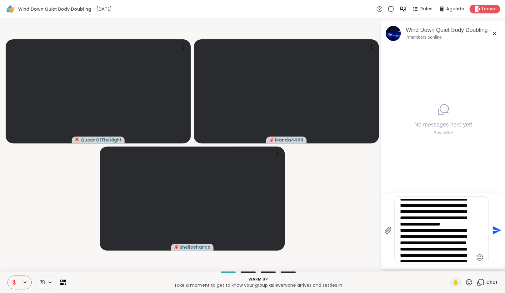
click at [406, 257] on textarea "**********" at bounding box center [437, 230] width 73 height 63
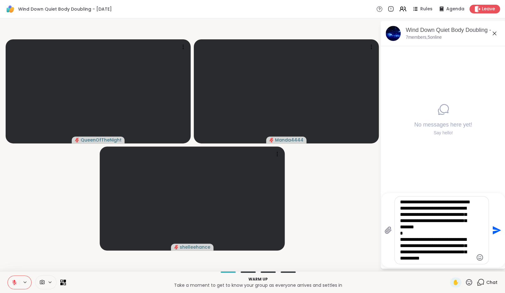
scroll to position [135, 0]
click at [405, 229] on textarea "**********" at bounding box center [437, 230] width 73 height 63
type textarea "**********"
click at [498, 230] on icon "Send" at bounding box center [496, 230] width 10 height 10
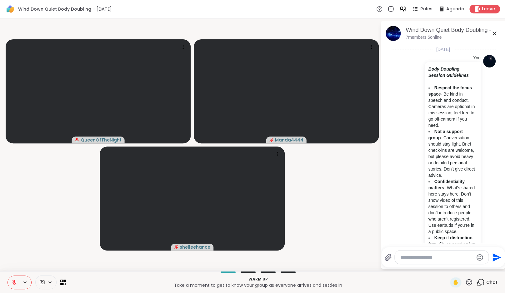
scroll to position [162, 0]
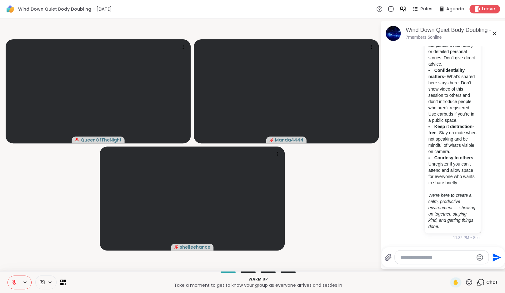
click at [446, 257] on textarea "Type your message" at bounding box center [437, 258] width 73 height 6
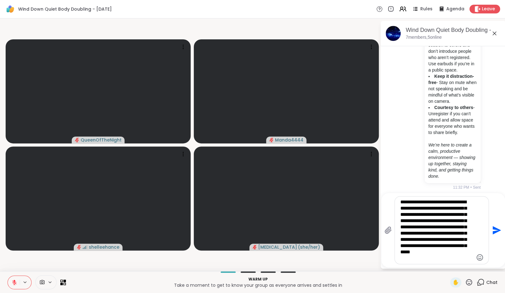
type textarea "**********"
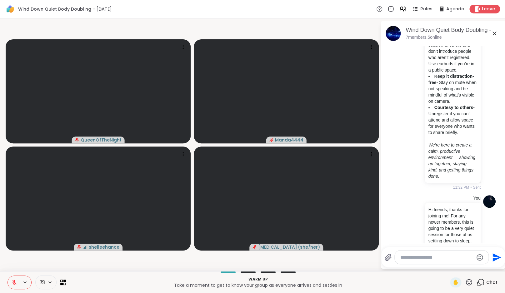
scroll to position [283, 0]
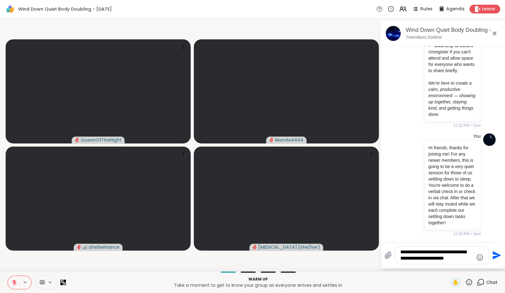
click at [453, 252] on textarea "**********" at bounding box center [437, 255] width 73 height 13
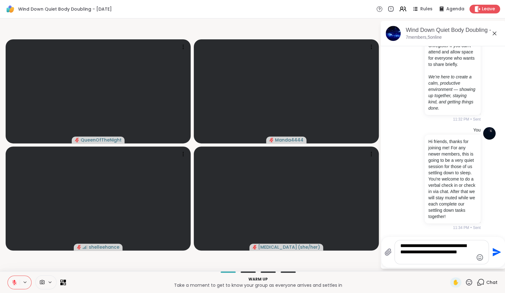
click at [442, 261] on textarea "**********" at bounding box center [437, 252] width 73 height 19
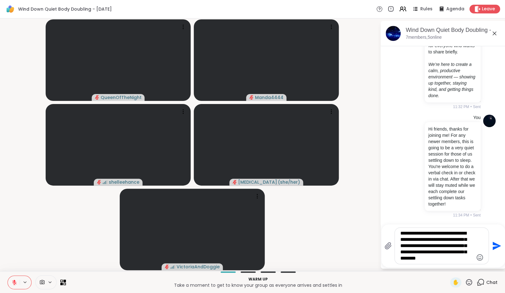
click at [15, 283] on icon at bounding box center [14, 282] width 4 height 4
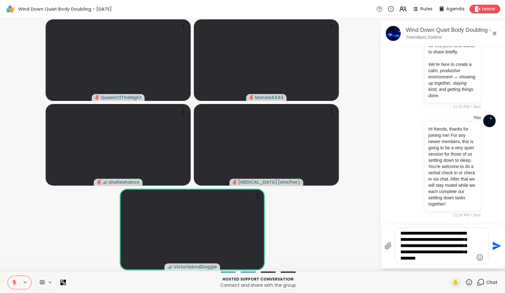
click at [473, 259] on textarea "**********" at bounding box center [437, 245] width 73 height 31
click at [14, 279] on button at bounding box center [14, 282] width 12 height 13
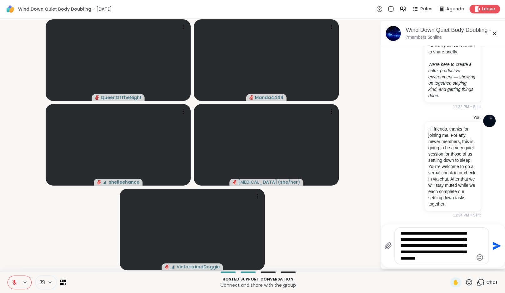
click at [453, 260] on textarea "**********" at bounding box center [437, 245] width 73 height 31
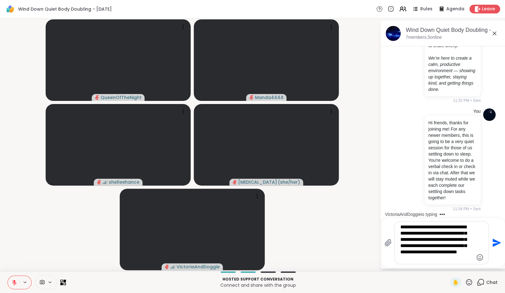
type textarea "**********"
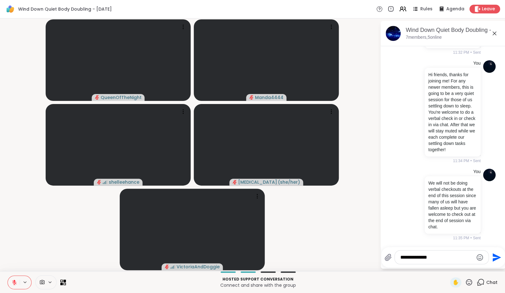
scroll to position [406, 0]
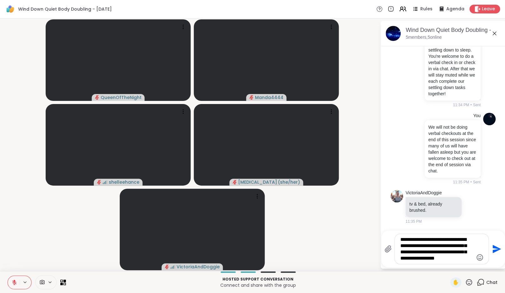
type textarea "**********"
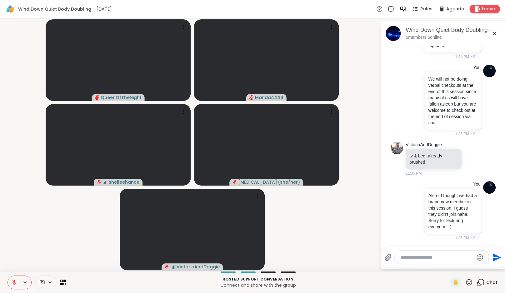
scroll to position [477, 0]
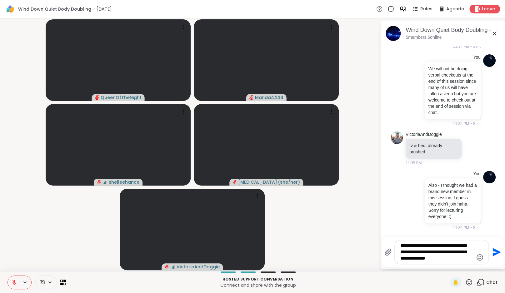
type textarea "**********"
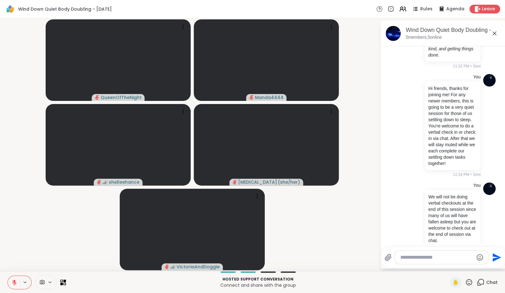
scroll to position [304, 0]
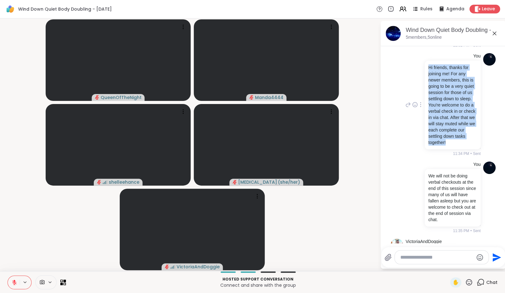
drag, startPoint x: 453, startPoint y: 208, endPoint x: 428, endPoint y: 116, distance: 94.7
click at [428, 117] on div "Hi friends, thanks for joining me! For any newer members, this is going to be a…" at bounding box center [453, 105] width 56 height 89
copy p "Hi friends, thanks for joining me! For any newer members, this is going to be a…"
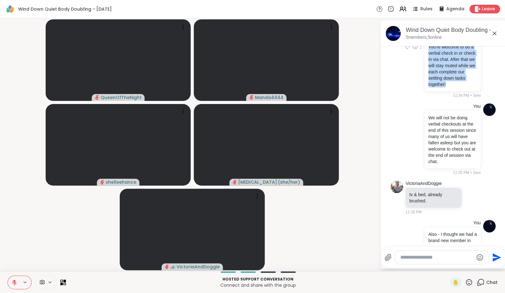
scroll to position [407, 0]
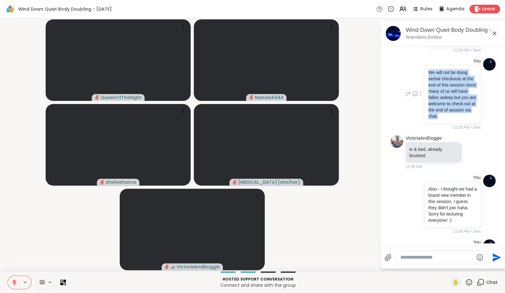
drag, startPoint x: 467, startPoint y: 186, endPoint x: 431, endPoint y: 138, distance: 59.9
click at [431, 119] on p "We will not be doing verbal checkouts at the end of this session since many of …" at bounding box center [453, 94] width 48 height 50
copy p "We will not be doing verbal checkouts at the end of this session since many of …"
click at [470, 155] on icon at bounding box center [473, 152] width 6 height 6
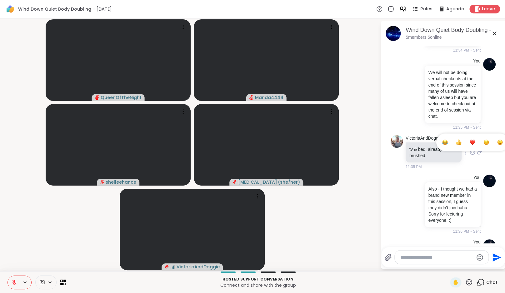
click at [470, 145] on div "Select Reaction: Heart" at bounding box center [473, 142] width 6 height 6
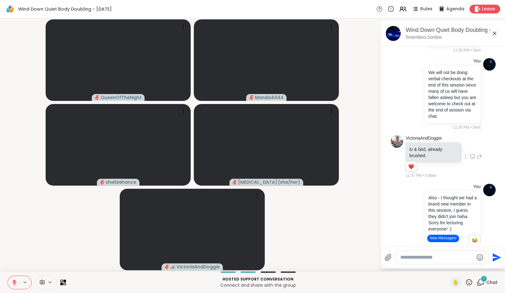
click at [445, 237] on button "New Messages!" at bounding box center [443, 239] width 32 height 8
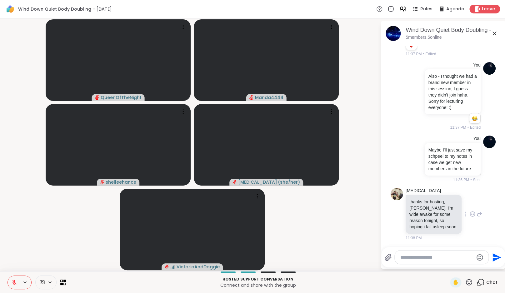
scroll to position [617, 0]
click at [471, 211] on icon at bounding box center [473, 214] width 6 height 6
click at [474, 198] on button "Select Reaction: Heart" at bounding box center [473, 204] width 13 height 13
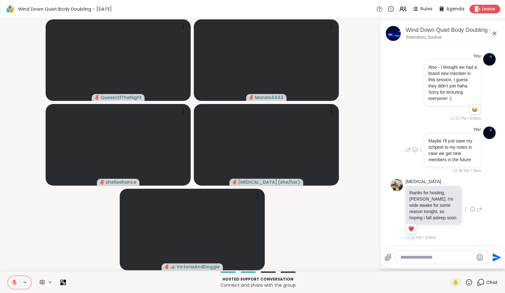
scroll to position [626, 0]
click at [20, 75] on video-player-container "QueenOfTheNight Unstable connection Manda4444 shelleehance Makena ( she/her ) V…" at bounding box center [190, 145] width 373 height 248
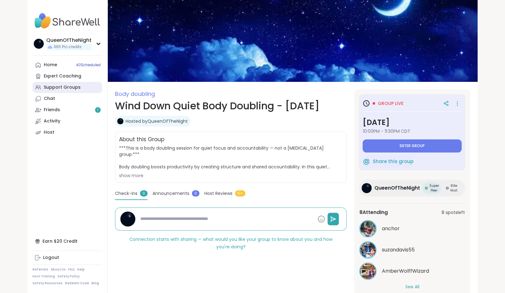
click at [60, 90] on div "Support Groups" at bounding box center [62, 87] width 37 height 6
type textarea "*"
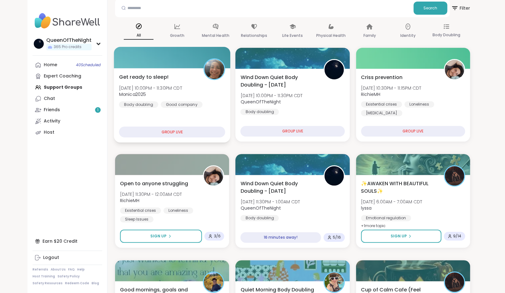
scroll to position [75, 0]
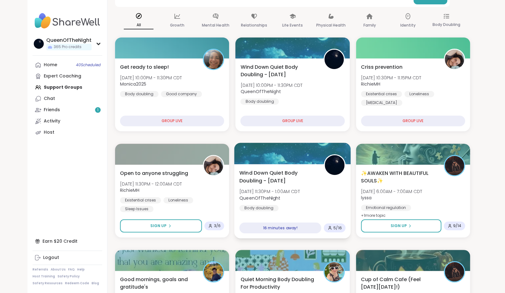
click at [291, 194] on span "[DATE] 11:30PM - 1:00AM CDT" at bounding box center [270, 192] width 61 height 6
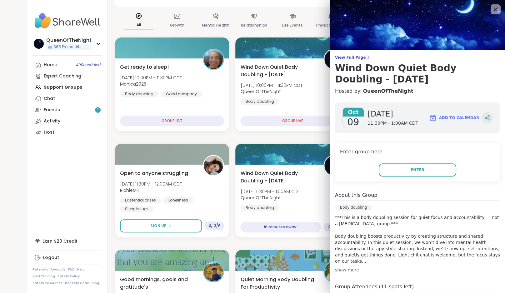
click at [483, 121] on div at bounding box center [487, 117] width 11 height 11
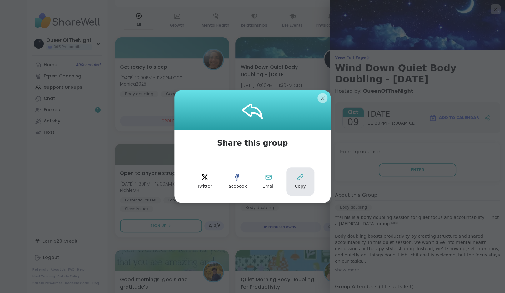
click at [304, 184] on span "Copy" at bounding box center [300, 187] width 11 height 6
click at [322, 103] on div at bounding box center [252, 110] width 156 height 40
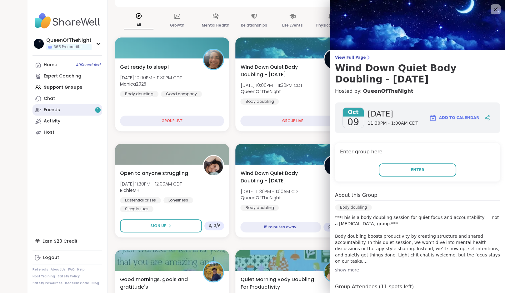
click at [81, 105] on link "Friends 1" at bounding box center [68, 109] width 70 height 11
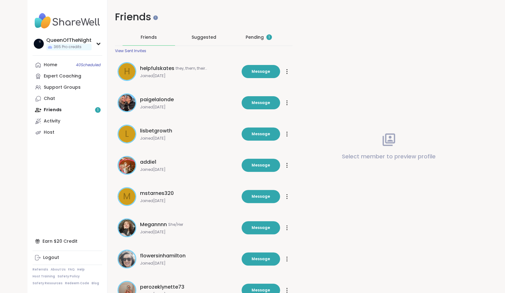
click at [258, 38] on div "Pending 1" at bounding box center [259, 37] width 26 height 6
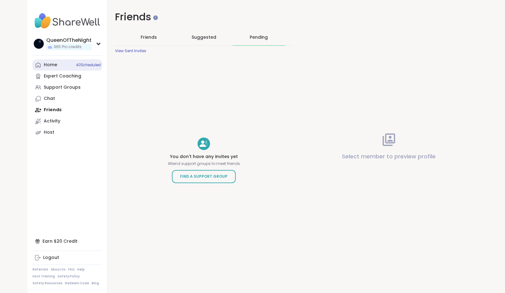
click at [64, 68] on link "Home 40 Scheduled" at bounding box center [68, 64] width 70 height 11
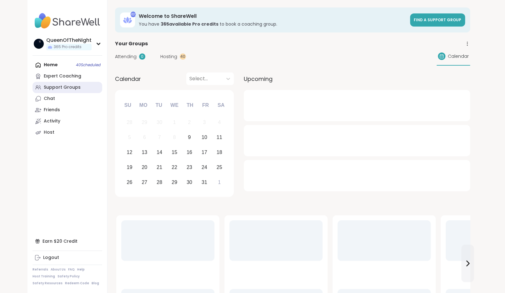
click at [72, 87] on div "Support Groups" at bounding box center [62, 87] width 37 height 6
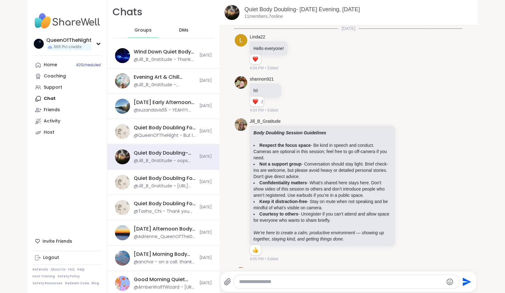
scroll to position [1121, 0]
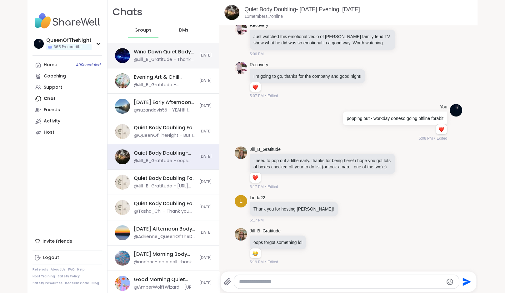
click at [166, 58] on div "@Jill_B_Gratitude - Thank you [PERSON_NAME]! <3" at bounding box center [165, 60] width 62 height 6
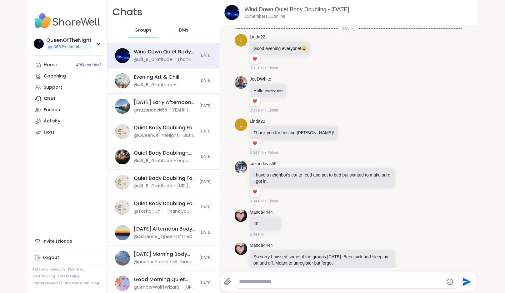
scroll to position [1138, 0]
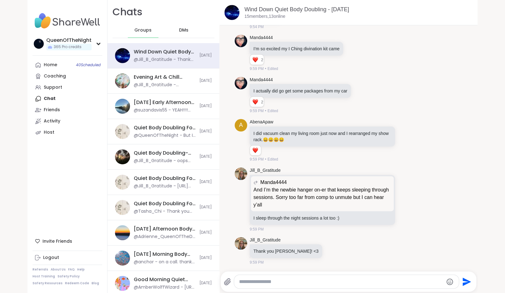
click at [276, 285] on textarea "Type your message" at bounding box center [341, 282] width 204 height 6
